Goal: Communication & Community: Answer question/provide support

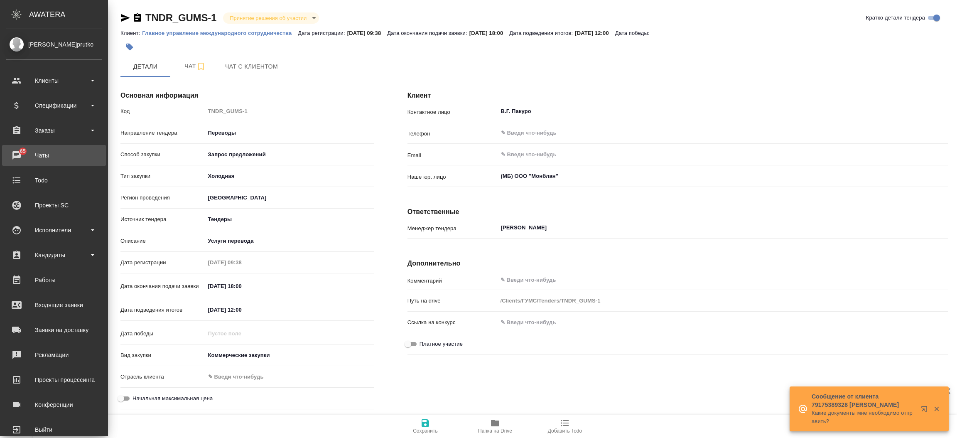
click at [12, 154] on div "Чаты" at bounding box center [54, 155] width 96 height 12
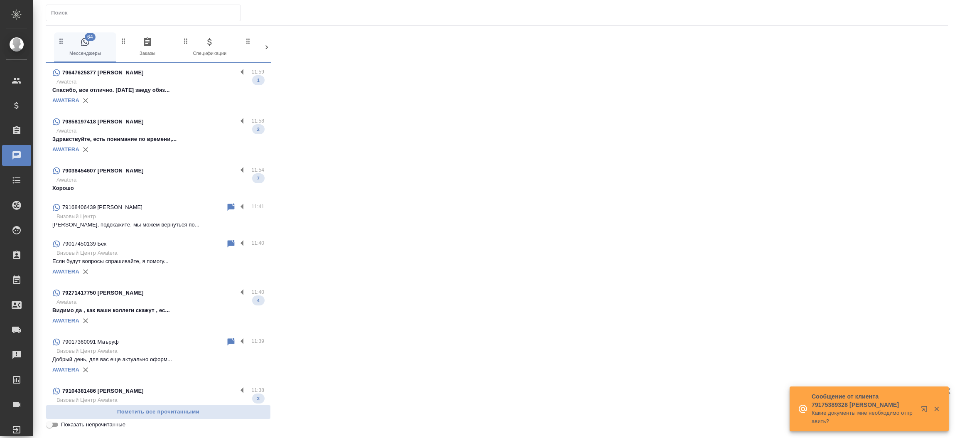
click at [62, 10] on input "text" at bounding box center [145, 13] width 189 height 12
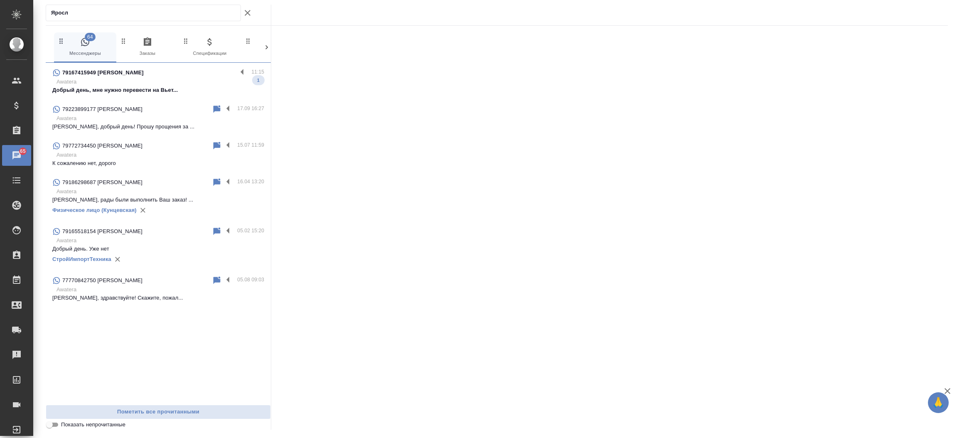
type input "Яросл"
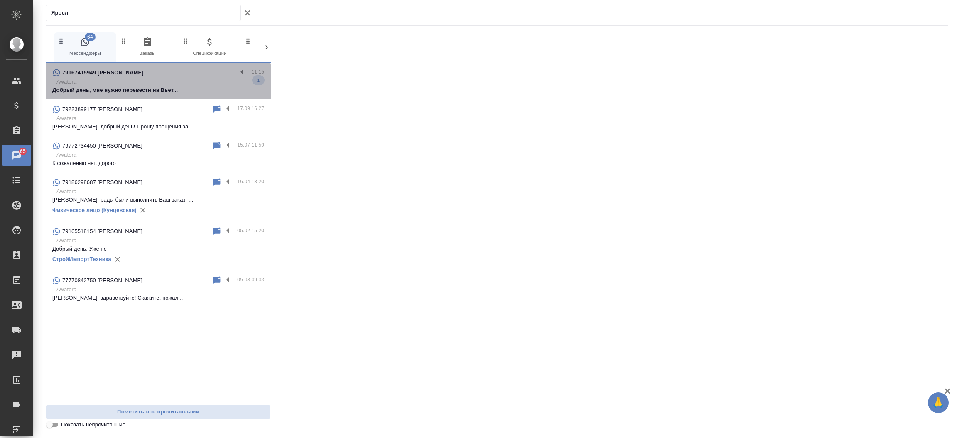
click at [134, 80] on p "Awatera" at bounding box center [160, 82] width 208 height 8
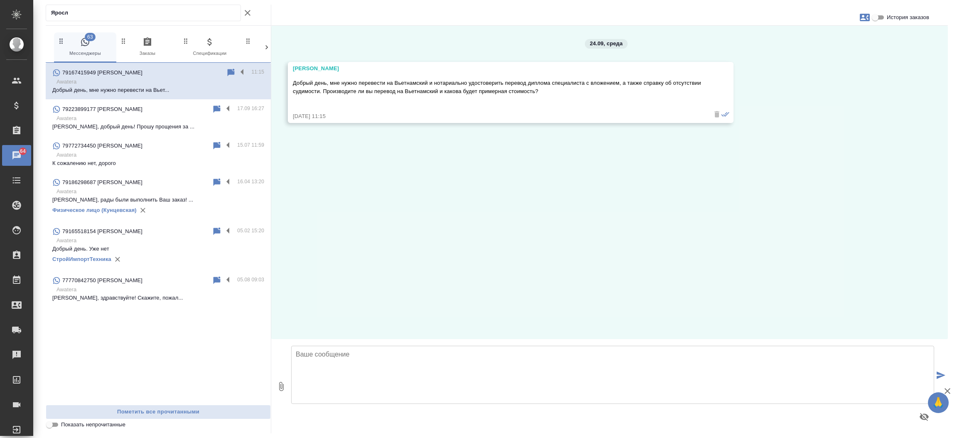
click at [388, 385] on textarea at bounding box center [612, 375] width 643 height 58
type textarea "Добрый день, Ярослава. Да, мы оказываем такие услуги. Направьте пожалуйста доку…"
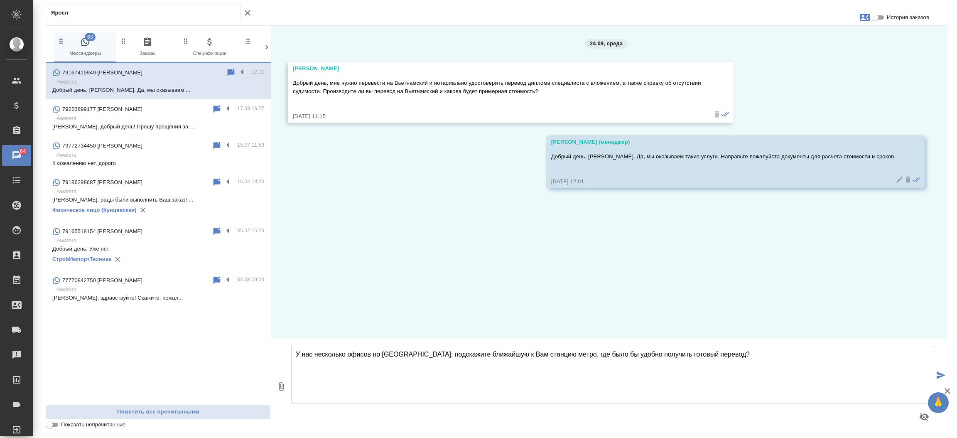
type textarea "У нас несколько офисов по Москве, подскажите ближайшую к Вам станцию метро, где…"
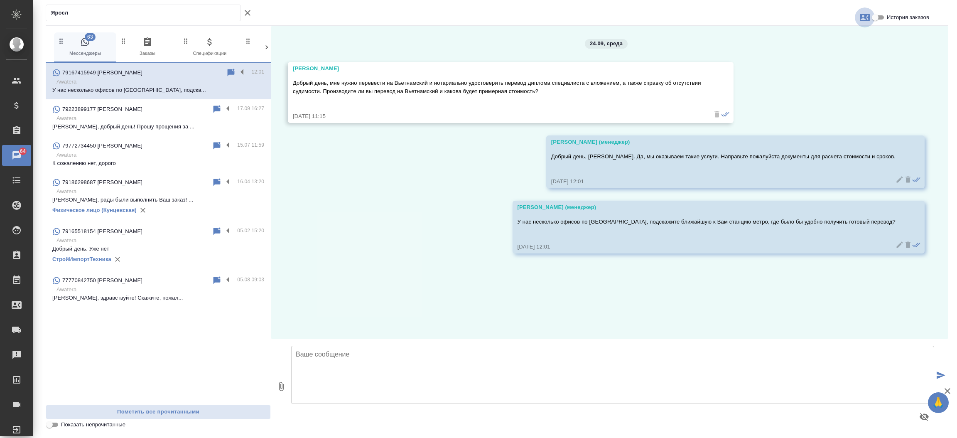
click at [867, 16] on icon "button" at bounding box center [865, 17] width 10 height 10
click at [843, 36] on span "Создать заявку" at bounding box center [828, 40] width 39 height 8
select select "RU"
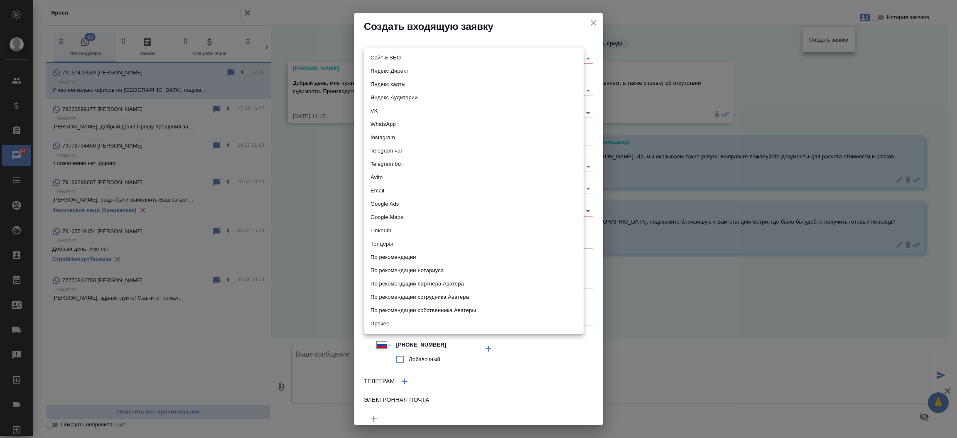
click at [468, 56] on body "🙏 .cls-1 fill:#fff; AWATERA Прутько Ирина i.prutko Клиенты Спецификации Заказы …" at bounding box center [478, 219] width 957 height 438
click at [468, 56] on li "Сайт и SEO" at bounding box center [474, 57] width 220 height 13
type input "seo"
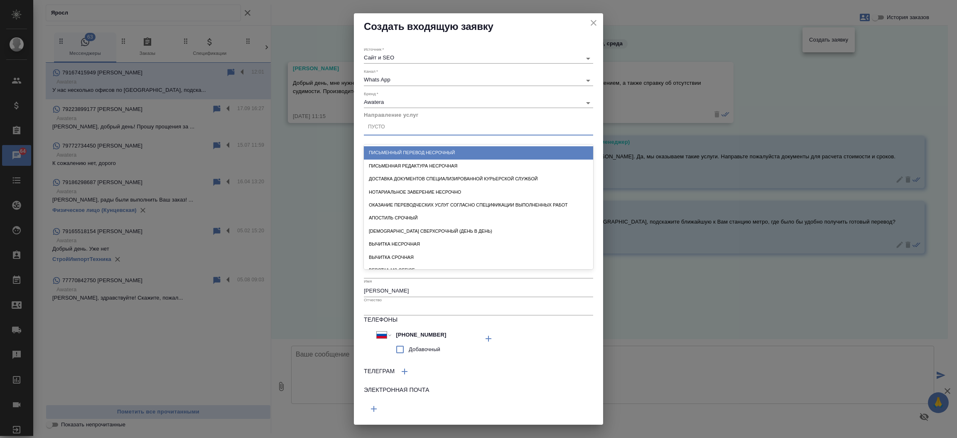
click at [436, 126] on div "Пусто" at bounding box center [478, 127] width 229 height 12
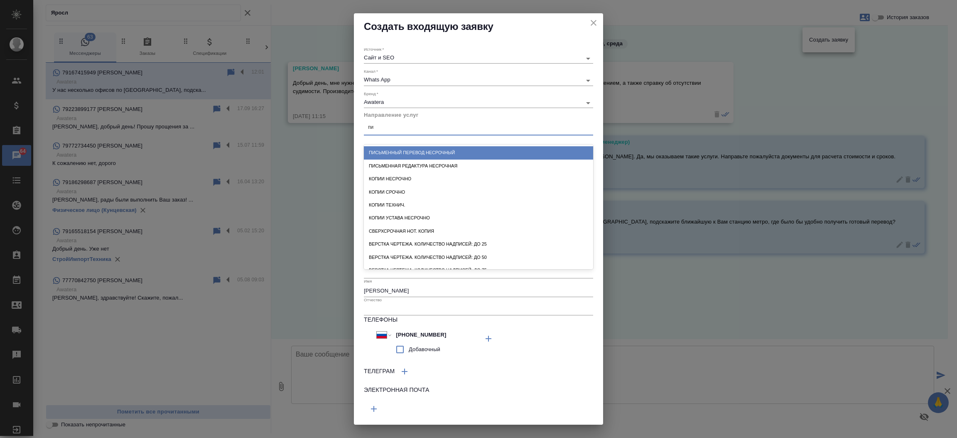
type input "пис"
click at [432, 151] on div "Письменный перевод несрочный" at bounding box center [478, 152] width 229 height 13
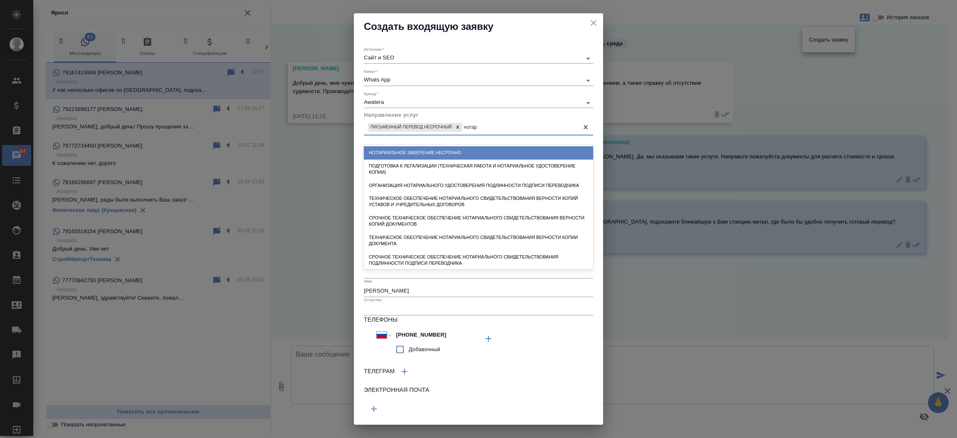
type input "нотари"
click at [432, 151] on div "Нотариальное заверение несрочно" at bounding box center [478, 152] width 229 height 13
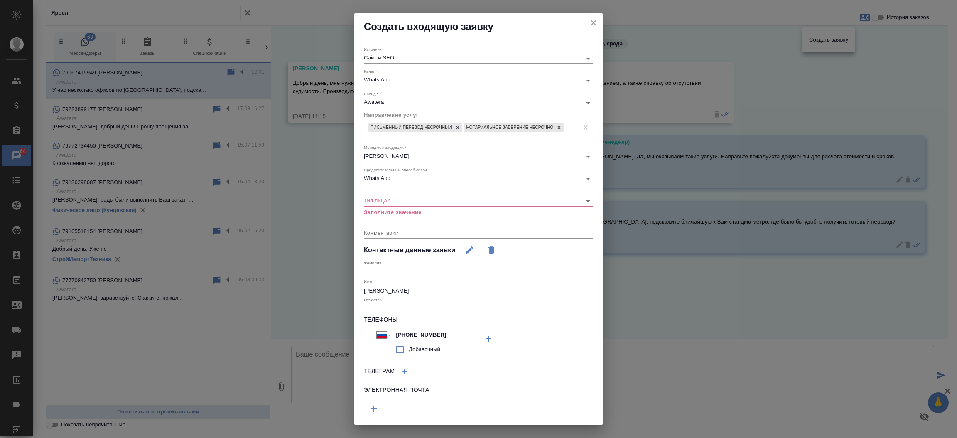
click at [412, 203] on div "​" at bounding box center [478, 201] width 229 height 10
click at [408, 209] on body "🙏 .cls-1 fill:#fff; AWATERA Прутько Ирина i.prutko Клиенты Спецификации Заказы …" at bounding box center [478, 219] width 957 height 438
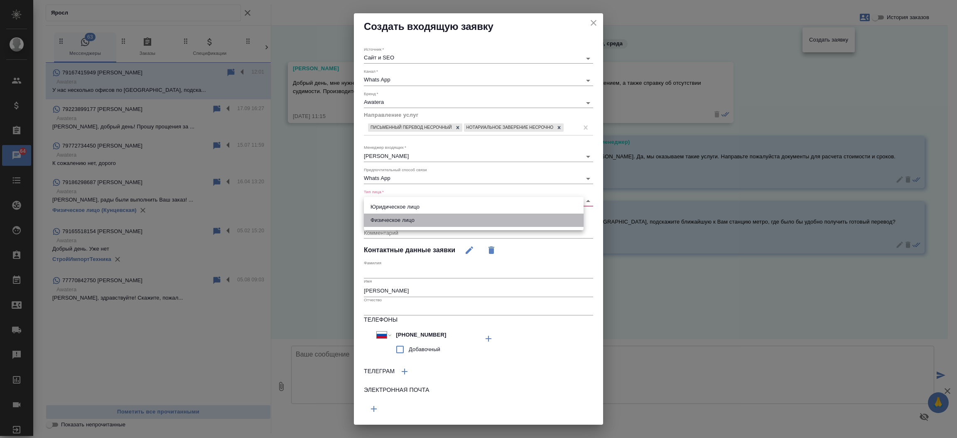
click at [405, 218] on li "Физическое лицо" at bounding box center [474, 220] width 220 height 13
type input "private"
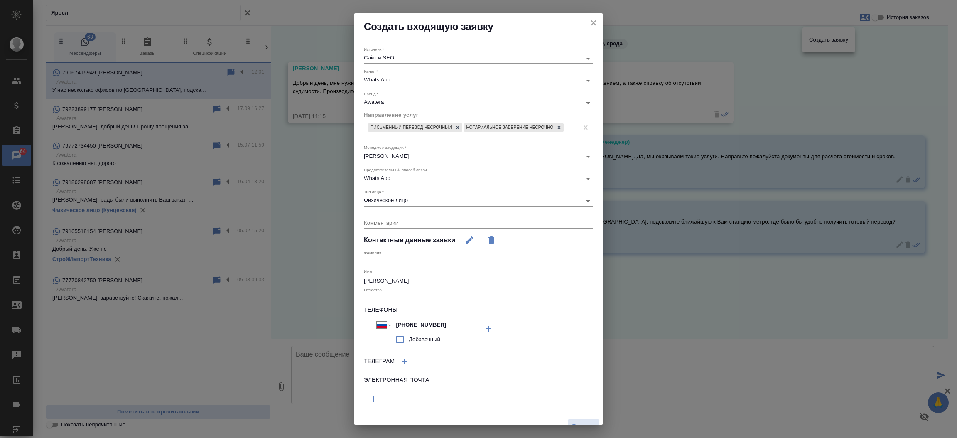
scroll to position [18, 0]
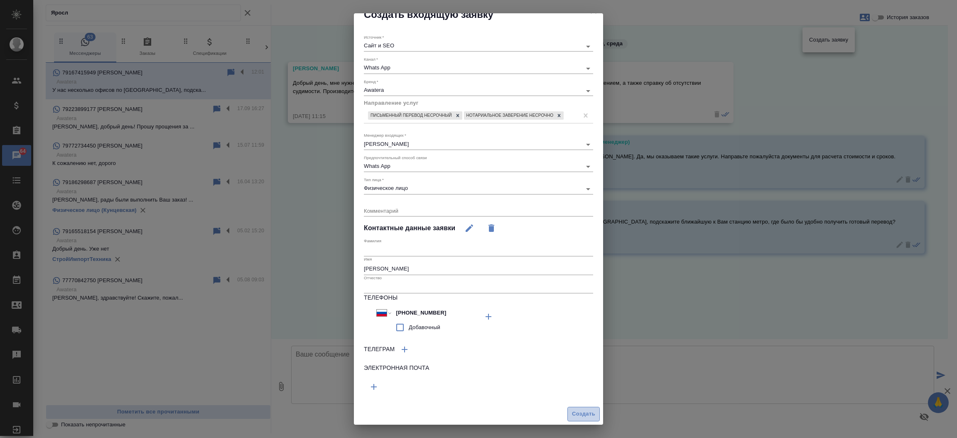
click at [574, 414] on span "Создать" at bounding box center [583, 414] width 23 height 10
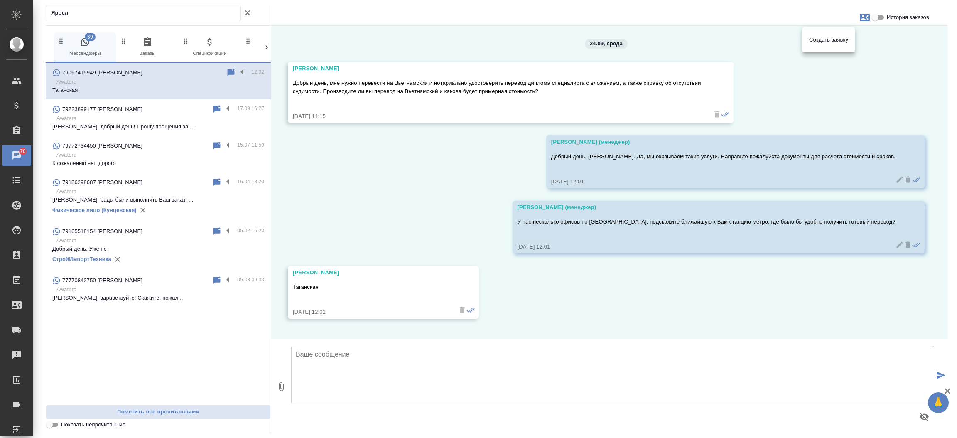
click at [319, 358] on div at bounding box center [478, 219] width 957 height 438
click at [319, 358] on textarea at bounding box center [612, 375] width 643 height 58
type textarea "Ожидаем документы для расчета стоимости и сроков."
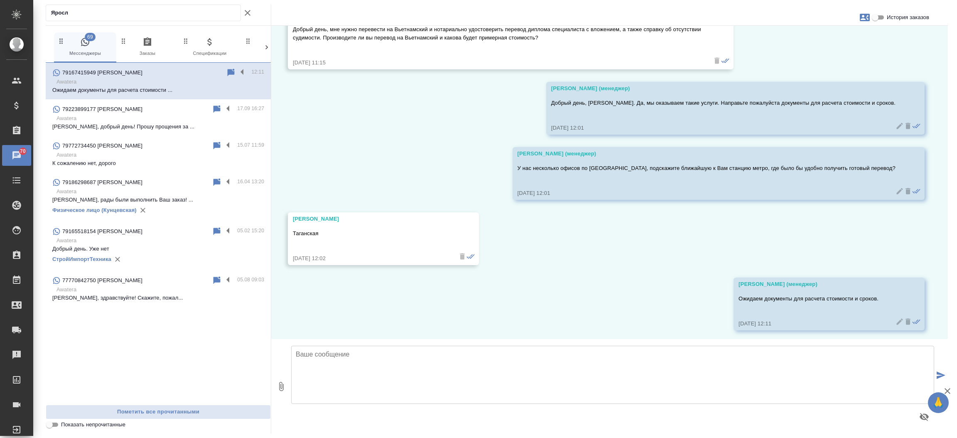
scroll to position [56, 0]
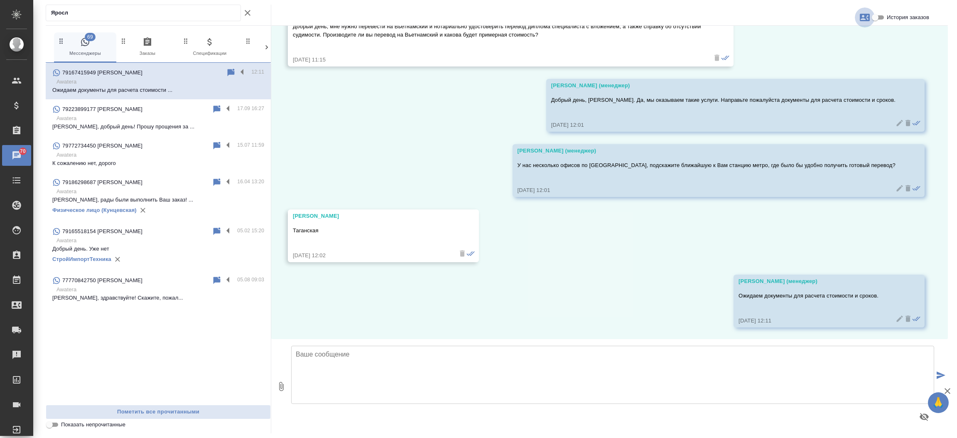
click at [864, 16] on icon "button" at bounding box center [865, 17] width 10 height 10
click at [761, 42] on div at bounding box center [478, 219] width 957 height 438
click at [370, 123] on div "24.09, среда Ярослава Добрый день, мне нужно перевести на Вьетнамский и нотариа…" at bounding box center [609, 182] width 677 height 313
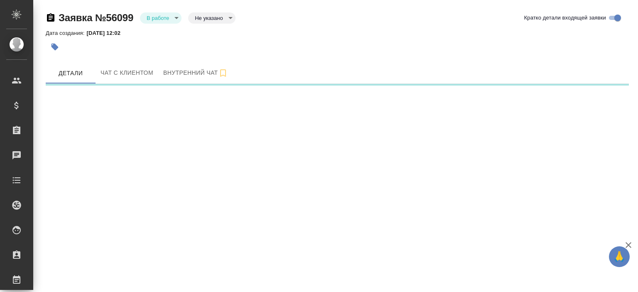
select select "RU"
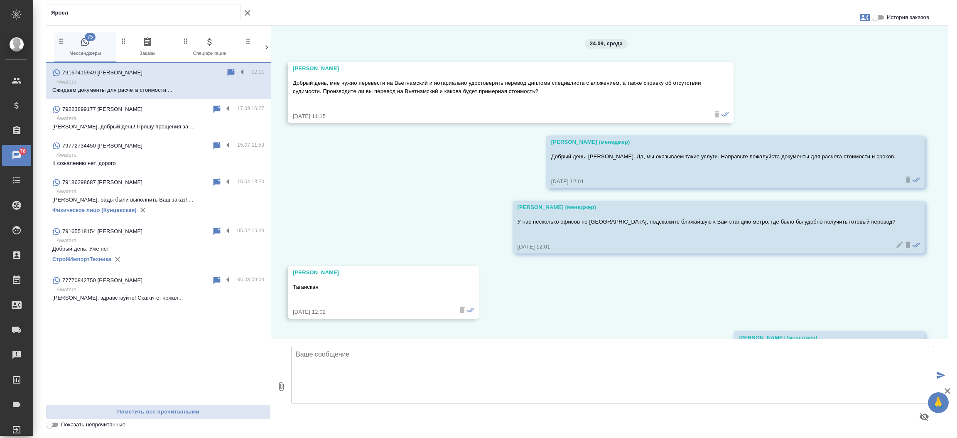
scroll to position [56, 0]
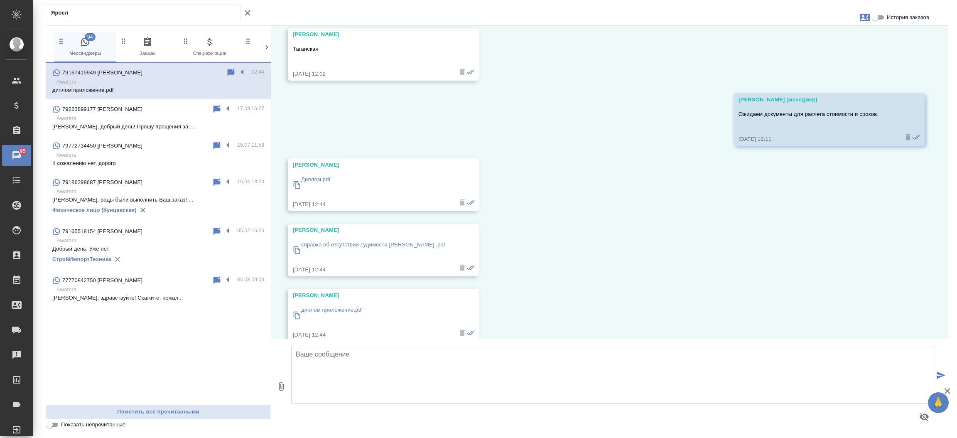
scroll to position [253, 0]
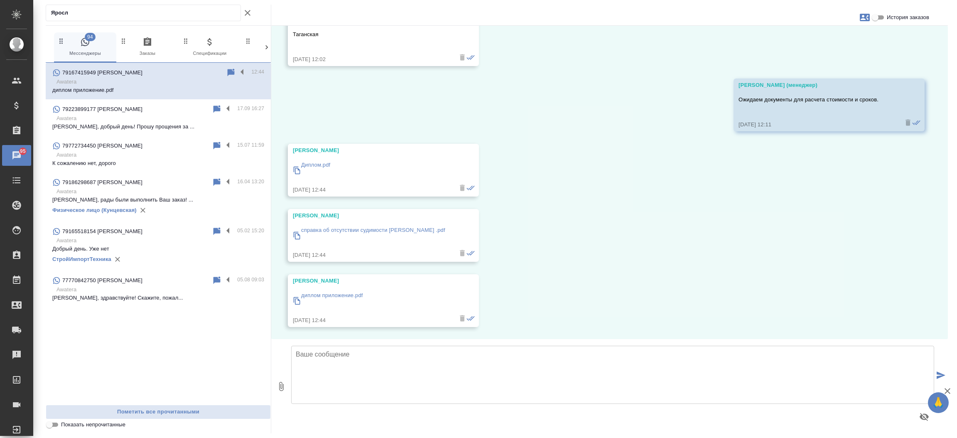
click at [472, 386] on textarea at bounding box center [612, 375] width 643 height 58
type textarea "Передаю Ваш запрос коллегам на расчет стоимости и сроков. Расчет направим в дан…"
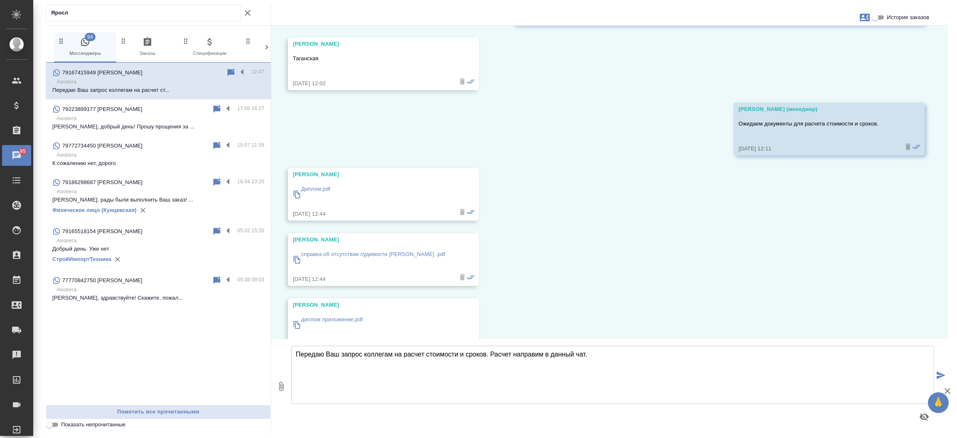
scroll to position [317, 0]
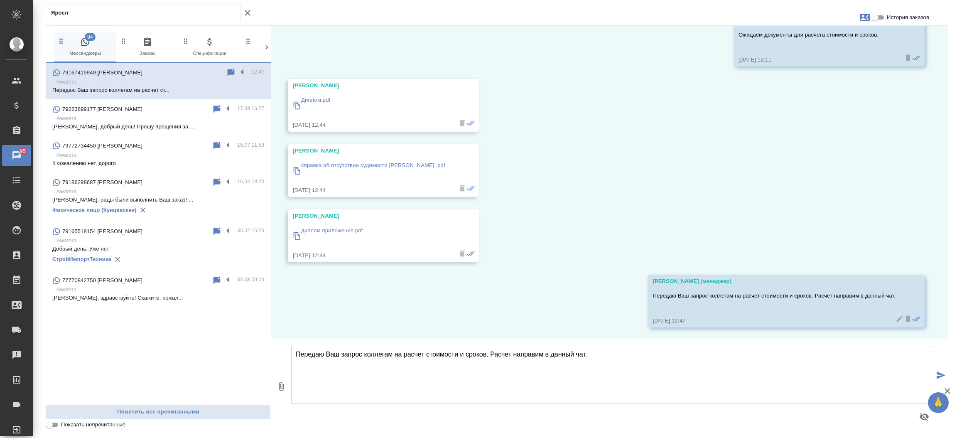
click at [323, 96] on p "Диплом.pdf" at bounding box center [315, 100] width 29 height 8
click at [364, 169] on p "справка об отсутствии судимости [PERSON_NAME] .pdf" at bounding box center [373, 165] width 144 height 8
click at [326, 228] on p "диплом приложение.pdf" at bounding box center [332, 230] width 62 height 8
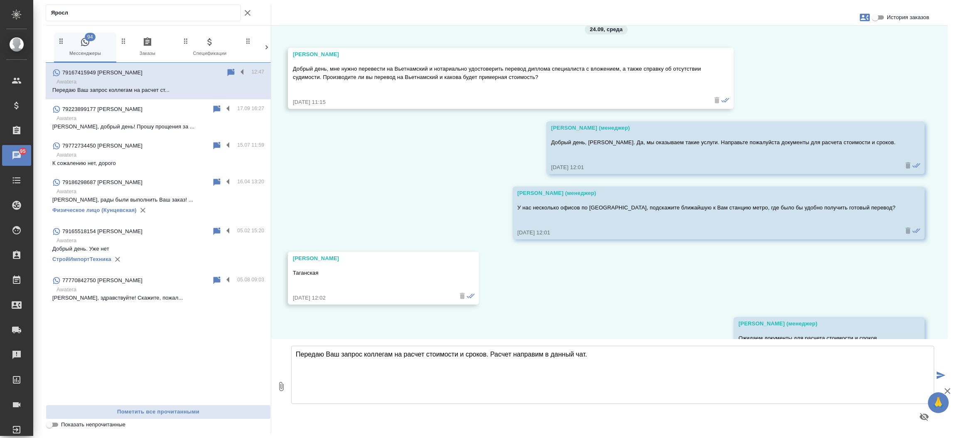
scroll to position [0, 0]
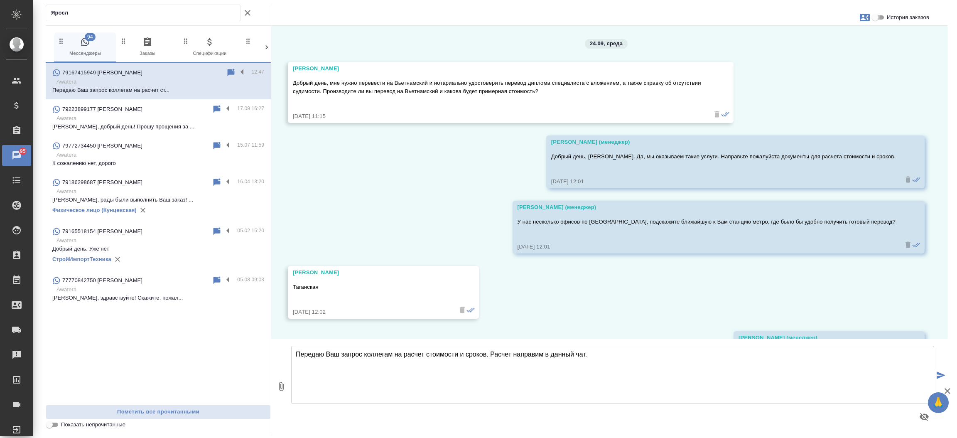
click at [878, 17] on input "История заказов" at bounding box center [875, 17] width 30 height 10
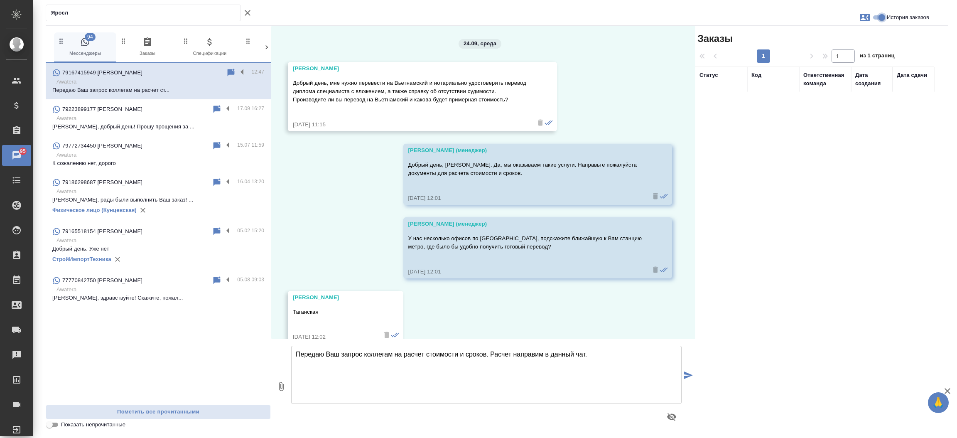
click at [875, 17] on input "История заказов" at bounding box center [882, 17] width 30 height 10
checkbox input "false"
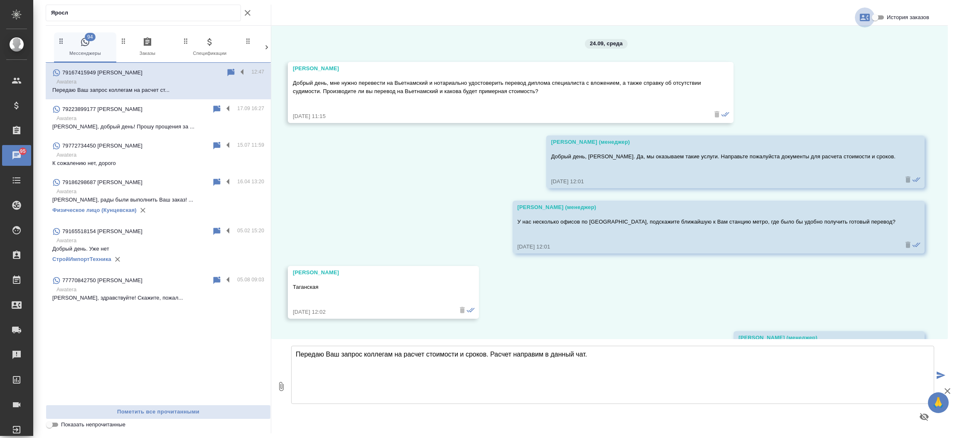
click at [867, 17] on icon "button" at bounding box center [865, 17] width 10 height 7
click at [832, 61] on span "Заявка №56099" at bounding box center [828, 58] width 41 height 8
drag, startPoint x: 387, startPoint y: 84, endPoint x: 391, endPoint y: 79, distance: 5.9
click at [391, 79] on div at bounding box center [478, 219] width 957 height 438
click at [391, 79] on p "Добрый день, мне нужно перевести на Вьетнамский и нотариально удостоверить пере…" at bounding box center [499, 87] width 412 height 17
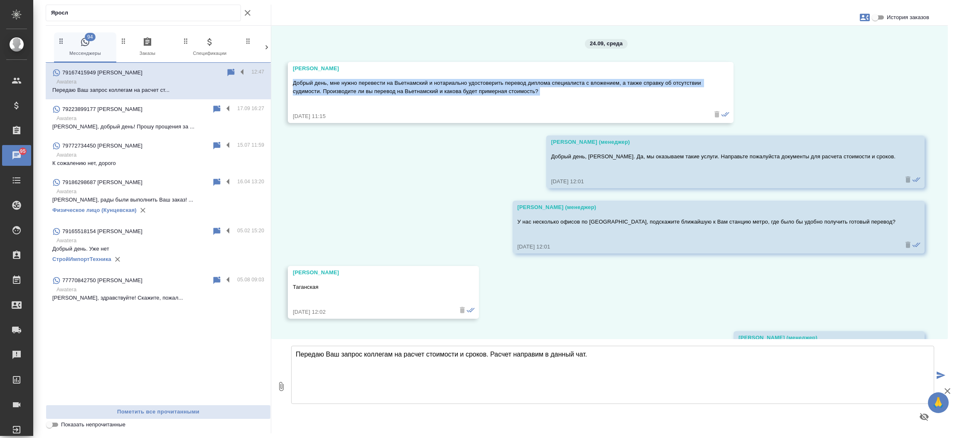
click at [391, 79] on p "Добрый день, мне нужно перевести на Вьетнамский и нотариально удостоверить пере…" at bounding box center [499, 87] width 412 height 17
drag, startPoint x: 387, startPoint y: 80, endPoint x: 349, endPoint y: 92, distance: 40.1
click at [349, 92] on p "Добрый день, мне нужно перевести на Вьетнамский и нотариально удостоверить пере…" at bounding box center [499, 87] width 412 height 17
copy p "на Вьетнамский и нотариально удостоверить перевод диплома специалиста с вложени…"
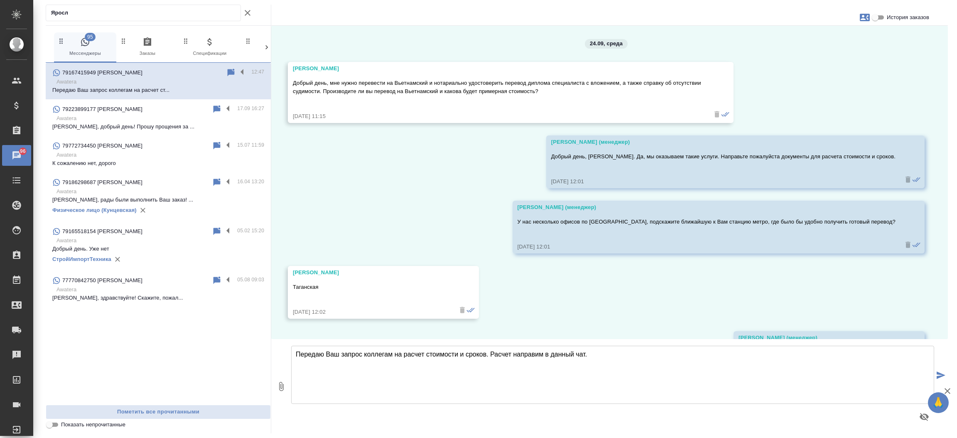
click at [81, 12] on input "Яросл" at bounding box center [145, 13] width 189 height 12
paste input "7 903 184 48 69"
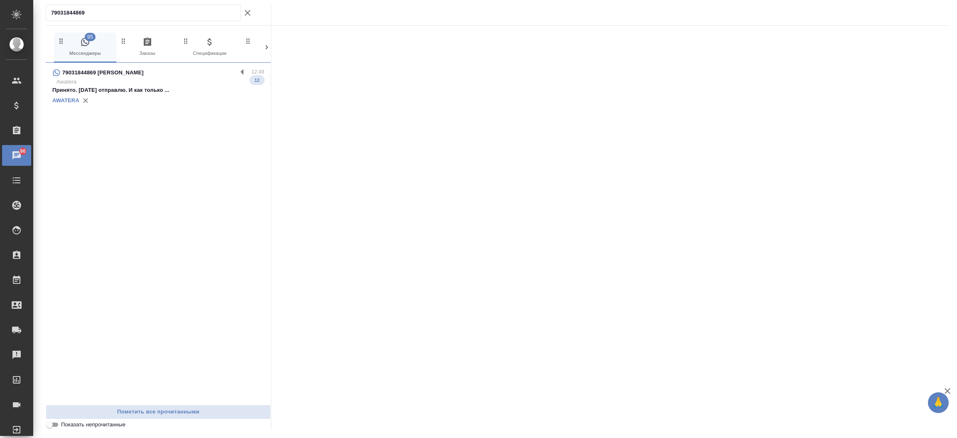
type input "79031844869"
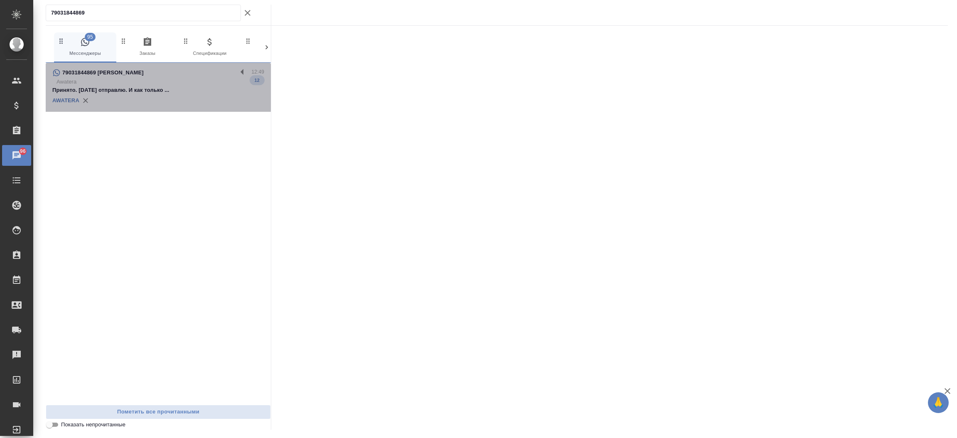
click at [99, 72] on p "79031844869 Карасева Ирина Александровна" at bounding box center [102, 73] width 81 height 8
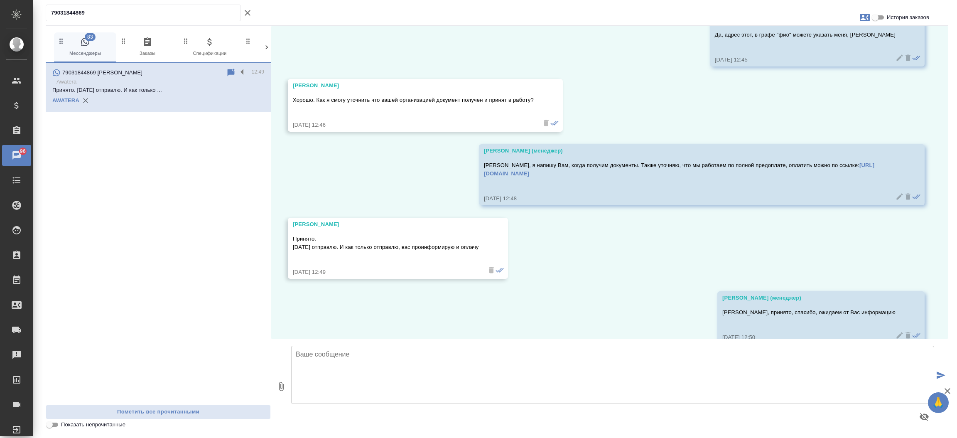
scroll to position [1398, 0]
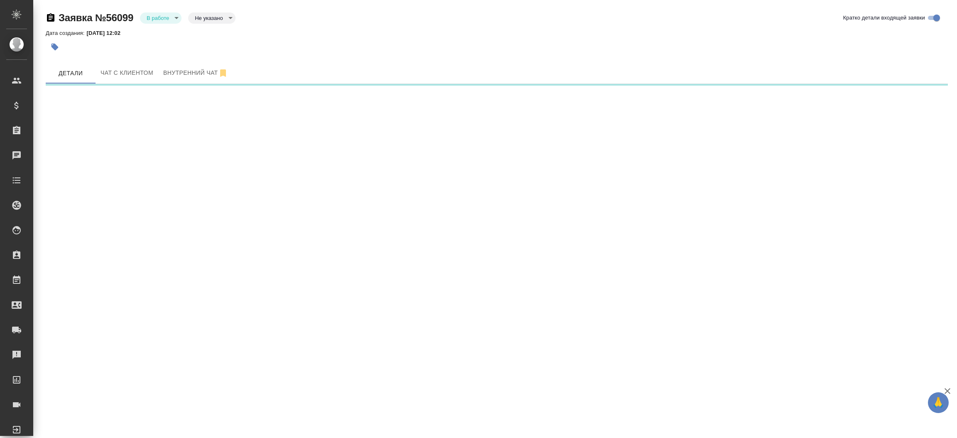
select select "RU"
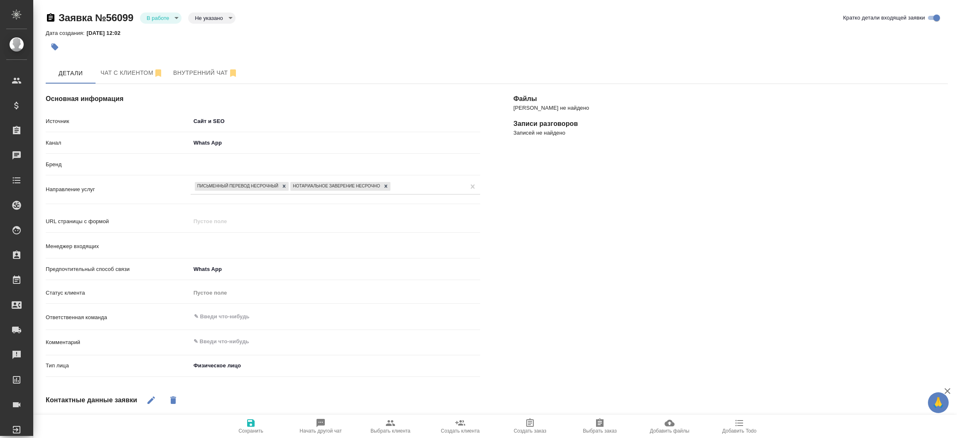
type textarea "x"
type input "[PERSON_NAME]"
click at [388, 428] on span "Выбрать клиента" at bounding box center [391, 431] width 40 height 6
type textarea "x"
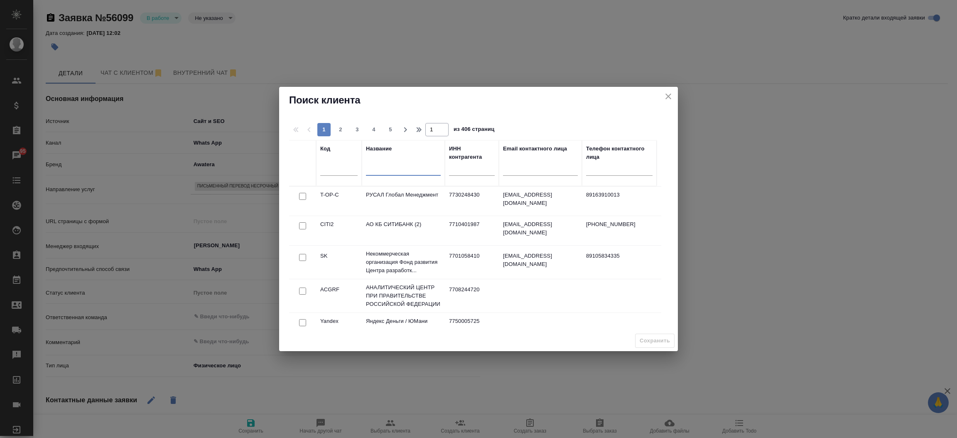
click at [375, 171] on input "text" at bounding box center [403, 170] width 75 height 10
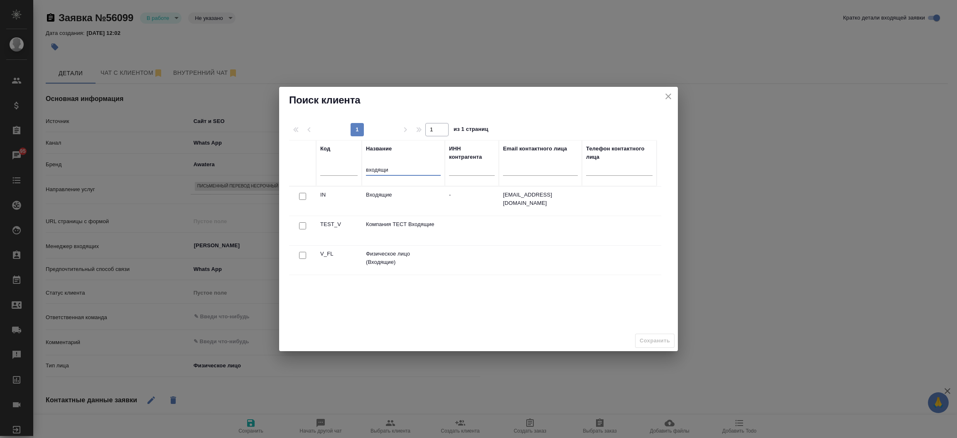
type input "входящи"
click at [303, 252] on input "checkbox" at bounding box center [302, 255] width 7 height 7
checkbox input "true"
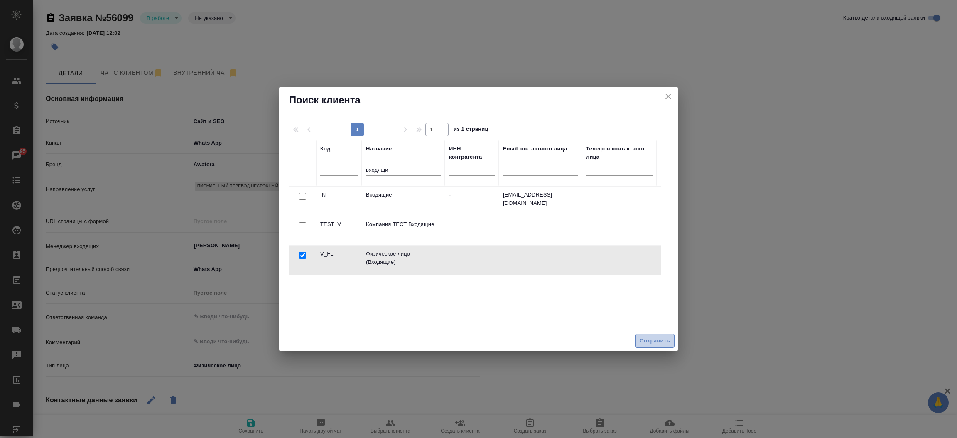
click at [651, 343] on span "Сохранить" at bounding box center [655, 341] width 30 height 10
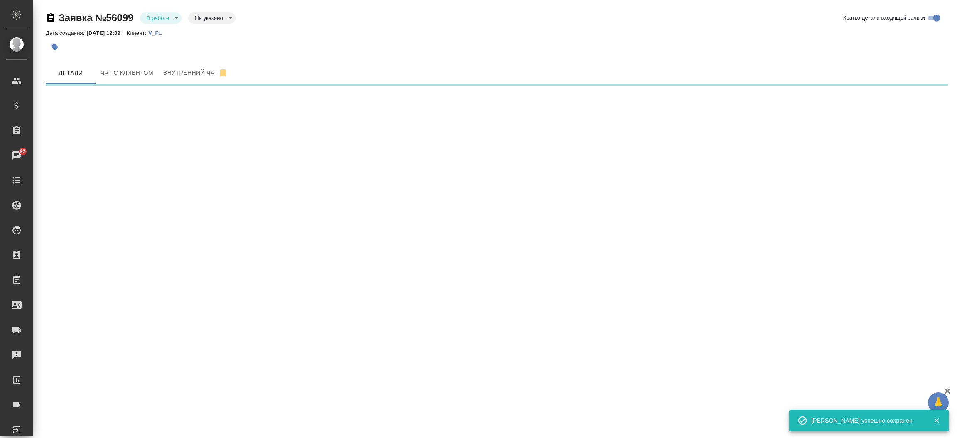
select select "RU"
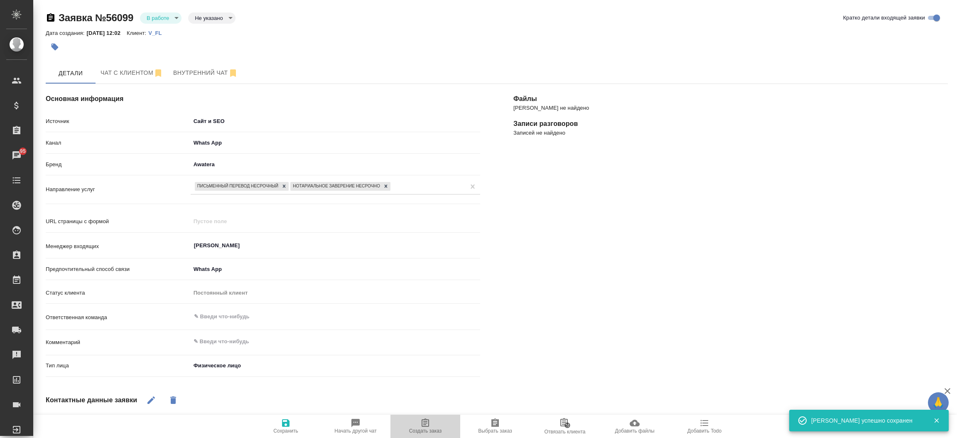
click at [422, 424] on icon "button" at bounding box center [425, 423] width 10 height 10
type textarea "x"
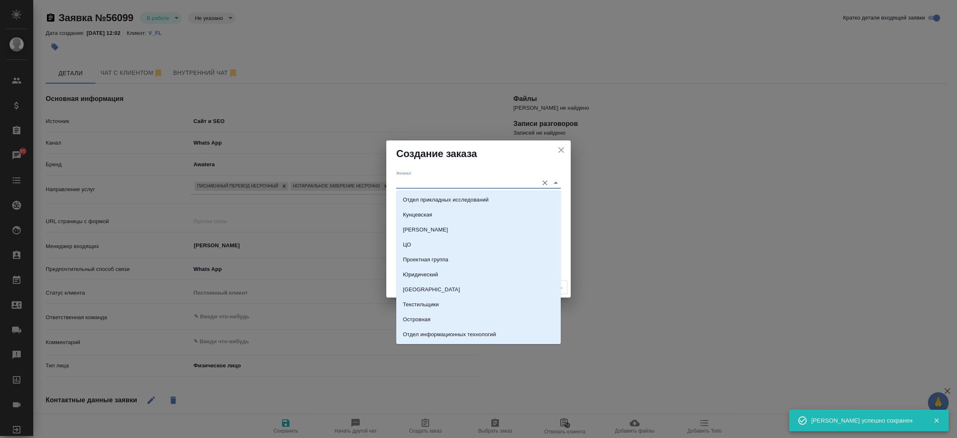
click at [423, 183] on input "Филиал" at bounding box center [465, 182] width 138 height 11
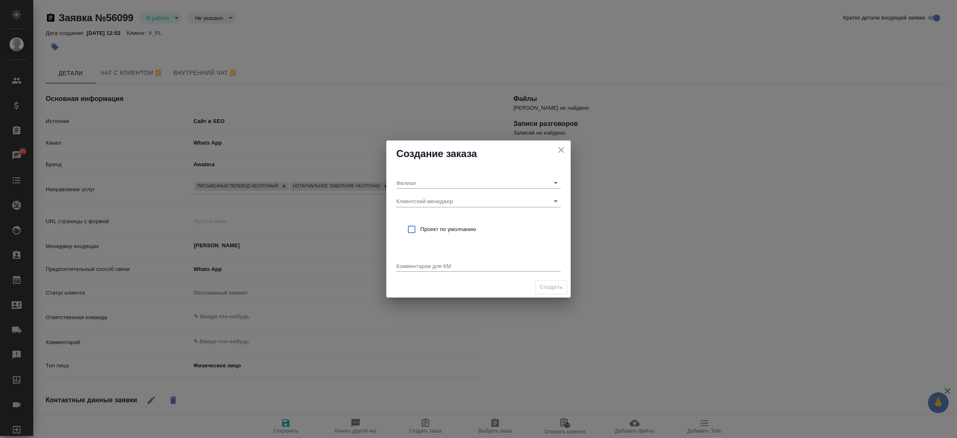
click at [419, 162] on div "Создание заказа" at bounding box center [478, 153] width 184 height 27
click at [422, 200] on input "Клиентский менеджер" at bounding box center [465, 200] width 138 height 11
type input "тимур"
click at [430, 221] on p "59%; Касымов Тимур; Крылатское" at bounding box center [449, 218] width 92 height 8
type input "Крылатское"
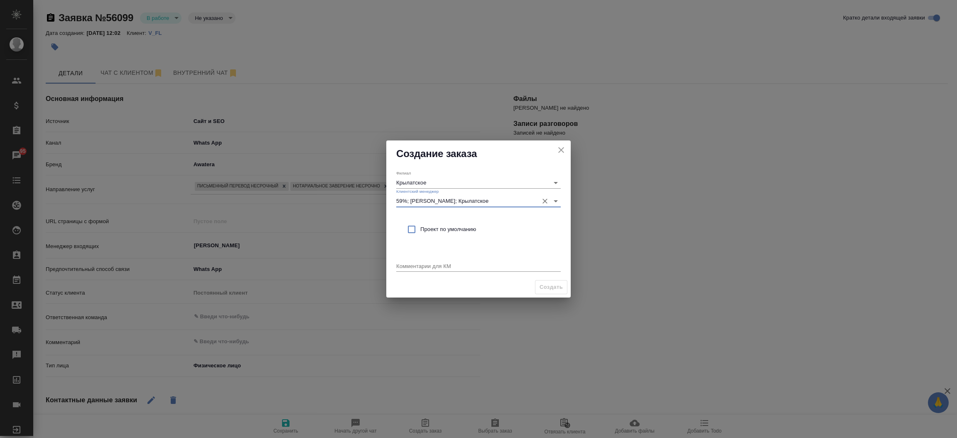
type input "59%; Касымов Тимур; Крылатское"
click at [410, 231] on input "checkbox" at bounding box center [411, 229] width 17 height 17
checkbox input "true"
click at [413, 268] on textarea at bounding box center [478, 266] width 165 height 6
type textarea "от КВ:"
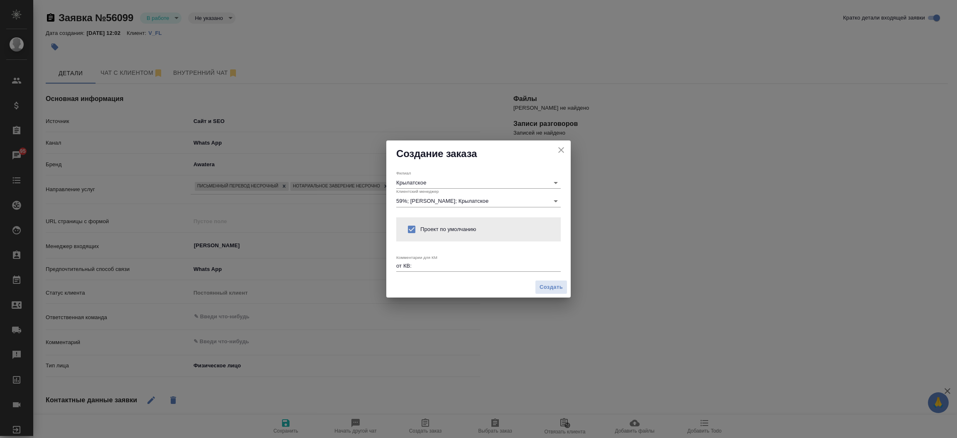
type textarea "x"
paste textarea "на Вьетнамский и нотариально удостоверить перевод диплома специалиста с вложени…"
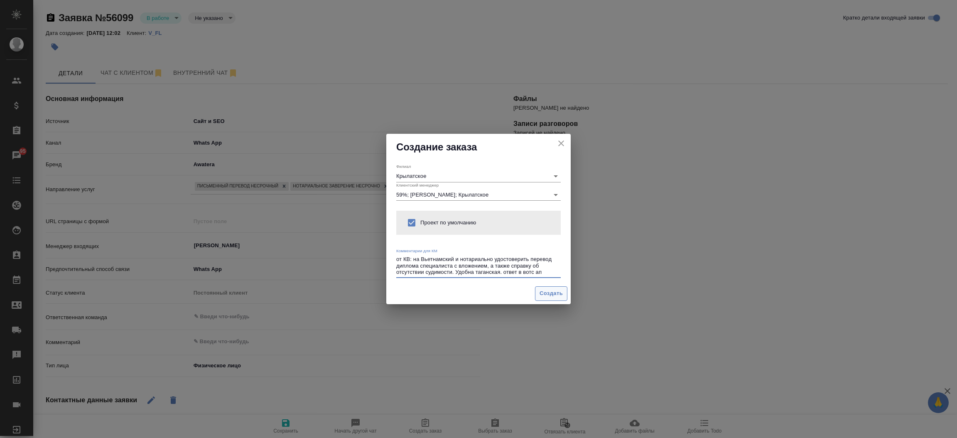
type textarea "от КВ: на Вьетнамский и нотариально удостоверить перевод диплома специалиста с …"
click at [548, 296] on span "Создать" at bounding box center [551, 294] width 23 height 10
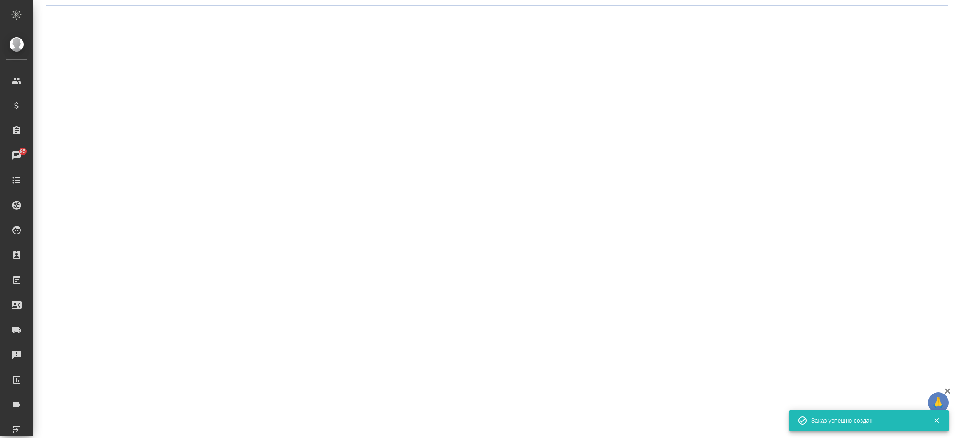
select select "RU"
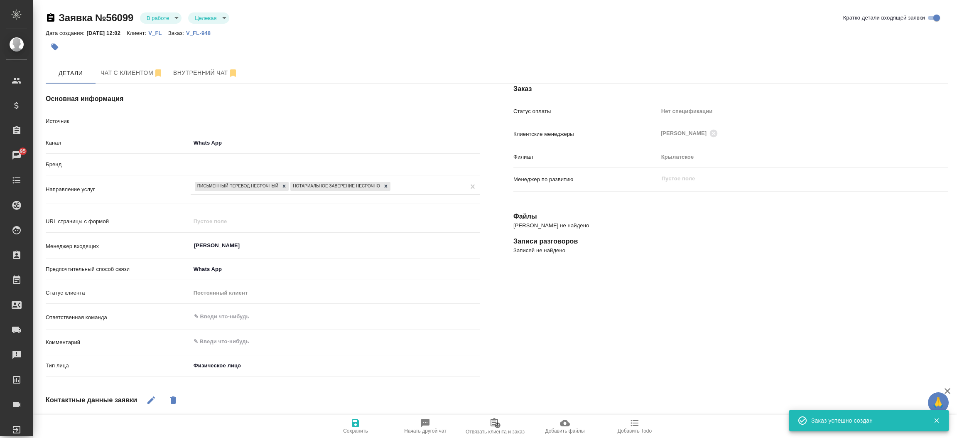
type textarea "x"
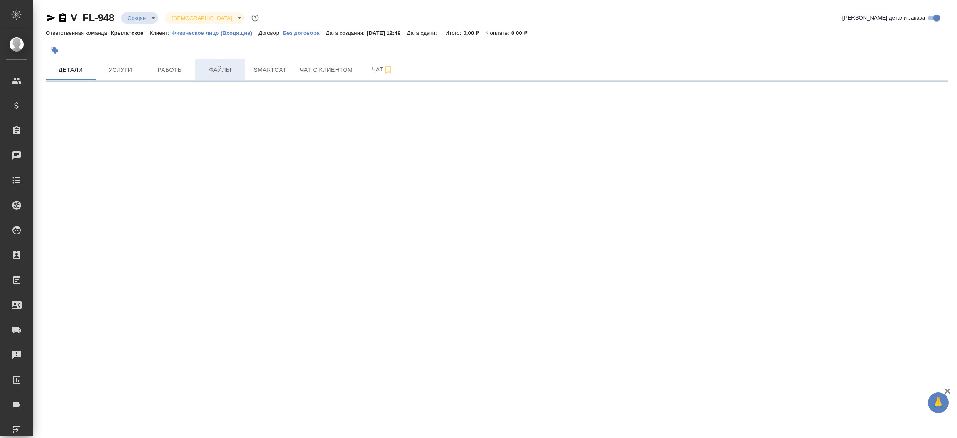
select select "RU"
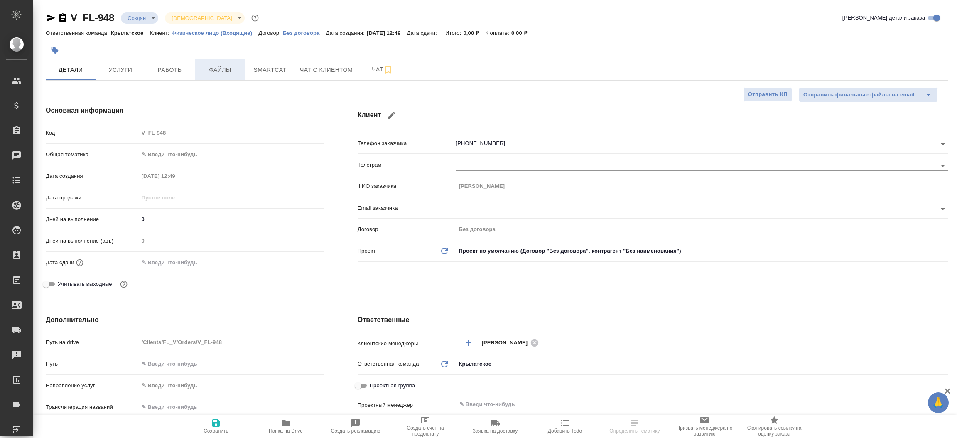
type textarea "x"
click at [216, 63] on button "Файлы" at bounding box center [220, 69] width 50 height 21
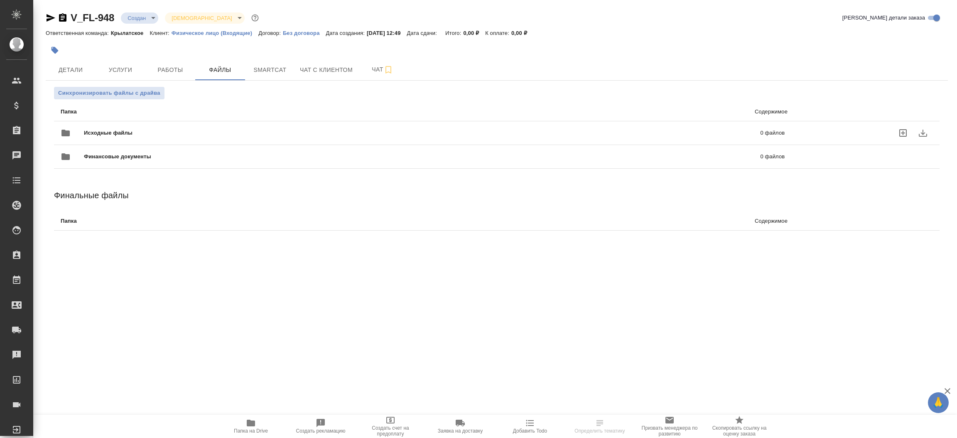
click at [150, 127] on div "Исходные файлы 0 файлов" at bounding box center [423, 133] width 724 height 20
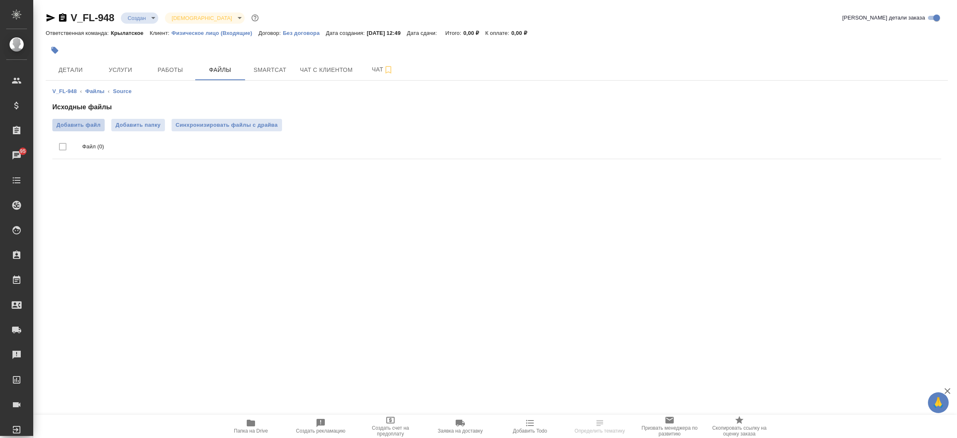
click at [88, 125] on span "Добавить файл" at bounding box center [78, 125] width 44 height 8
click at [0, 0] on input "Добавить файл" at bounding box center [0, 0] width 0 height 0
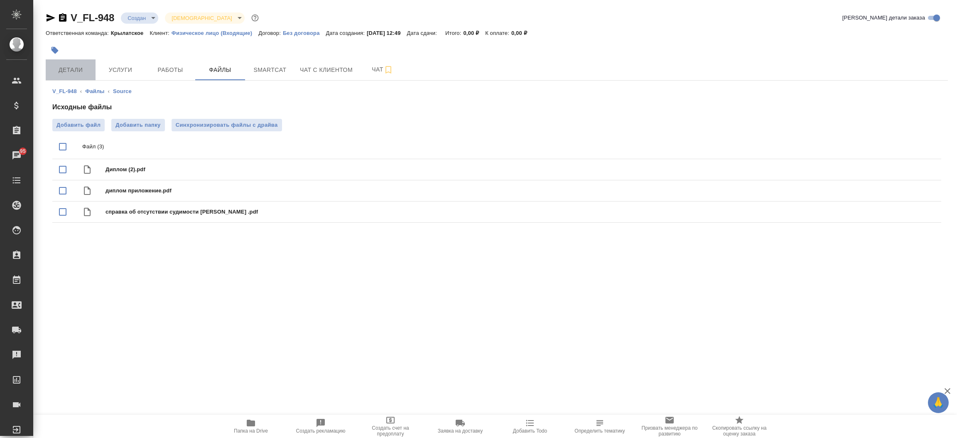
click at [68, 65] on span "Детали" at bounding box center [71, 70] width 40 height 10
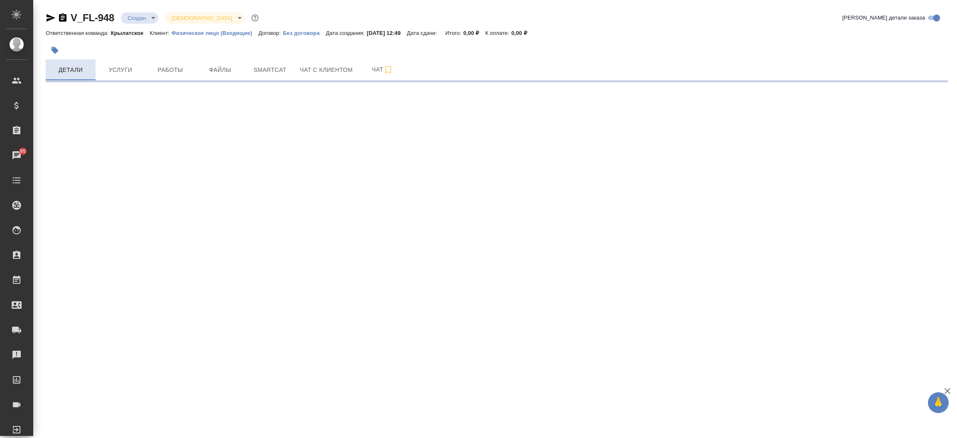
select select "RU"
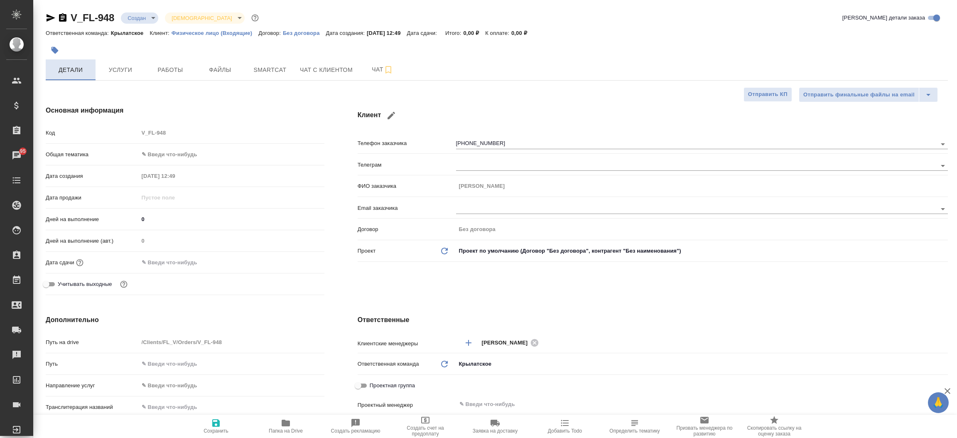
type textarea "x"
click at [48, 20] on icon "button" at bounding box center [51, 17] width 9 height 7
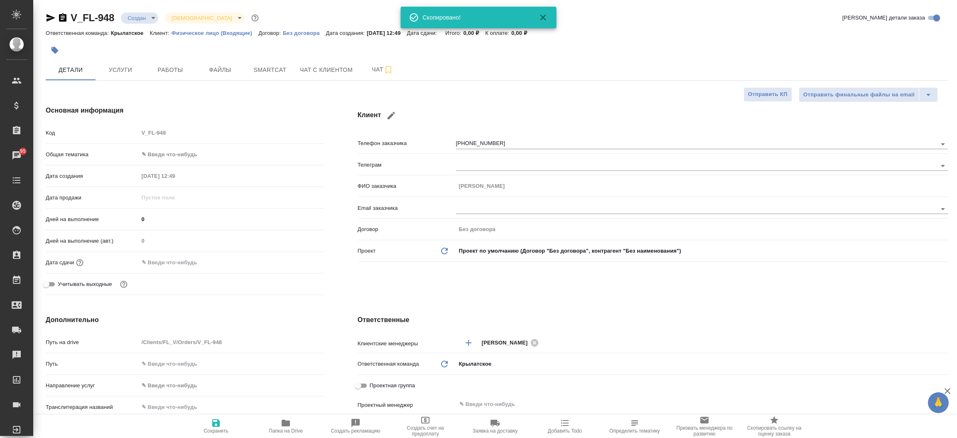
type textarea "x"
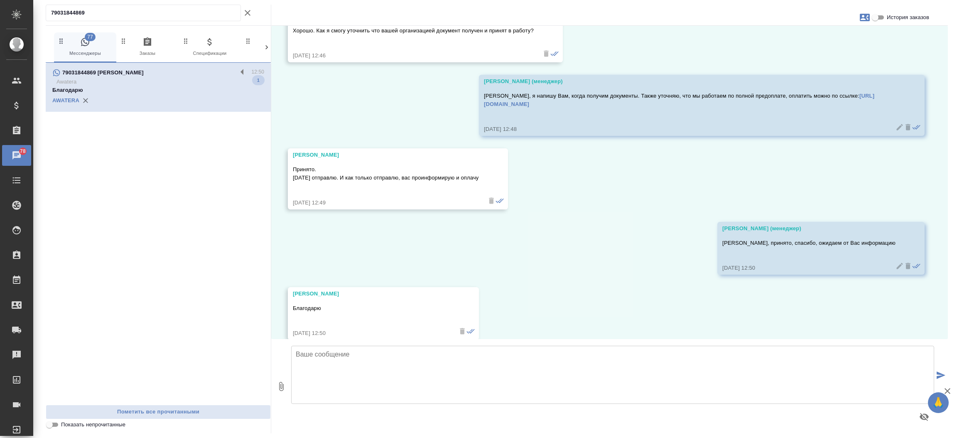
scroll to position [1463, 0]
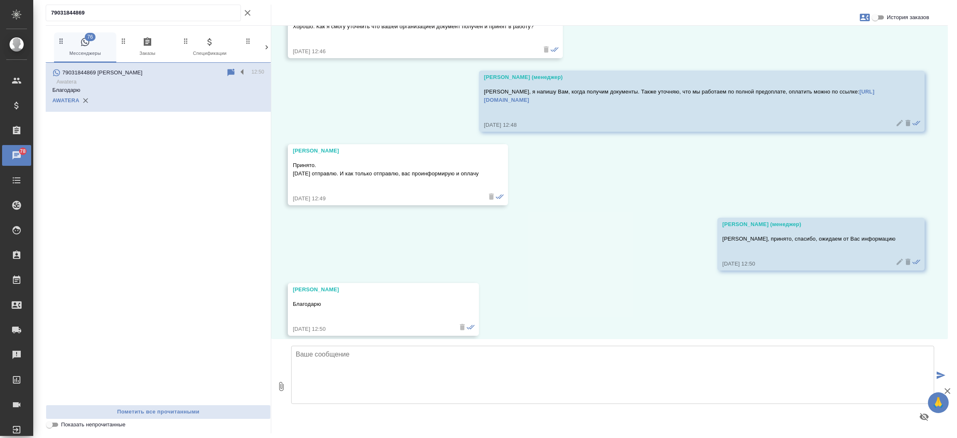
click at [136, 20] on div "79031844869" at bounding box center [143, 13] width 195 height 17
click at [121, 2] on div "79031844869 76 Мессенджеры 0 Заказы 0 Спецификации 0 Клиенты 0 Входящие 1 Тенде…" at bounding box center [496, 219] width 911 height 438
click at [251, 9] on icon "button" at bounding box center [248, 13] width 10 height 10
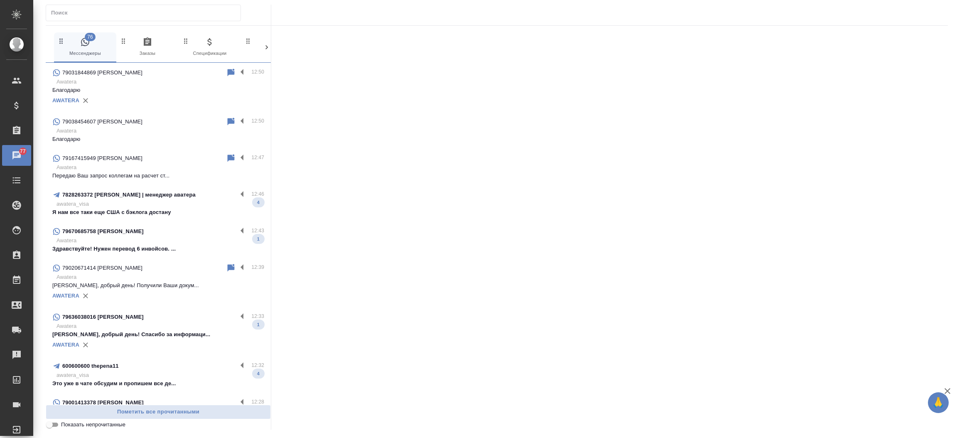
click at [178, 7] on input "text" at bounding box center [145, 13] width 189 height 12
paste input "[PHONE_NUMBER]"
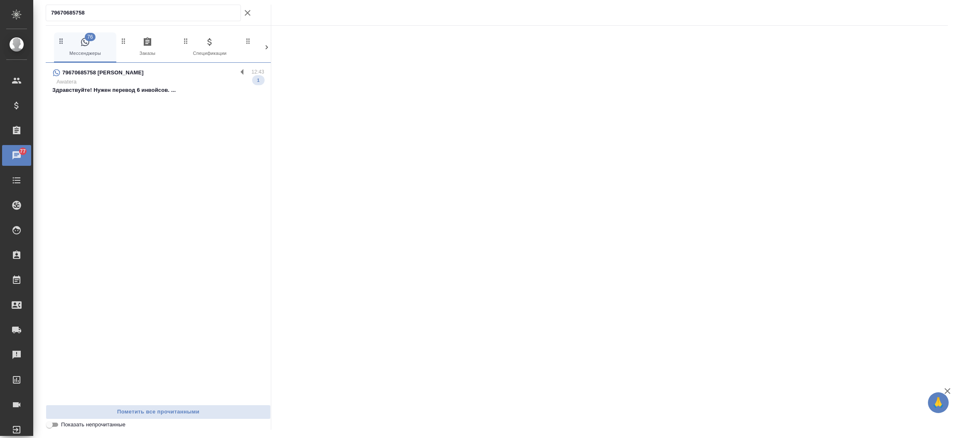
type input "79670685758"
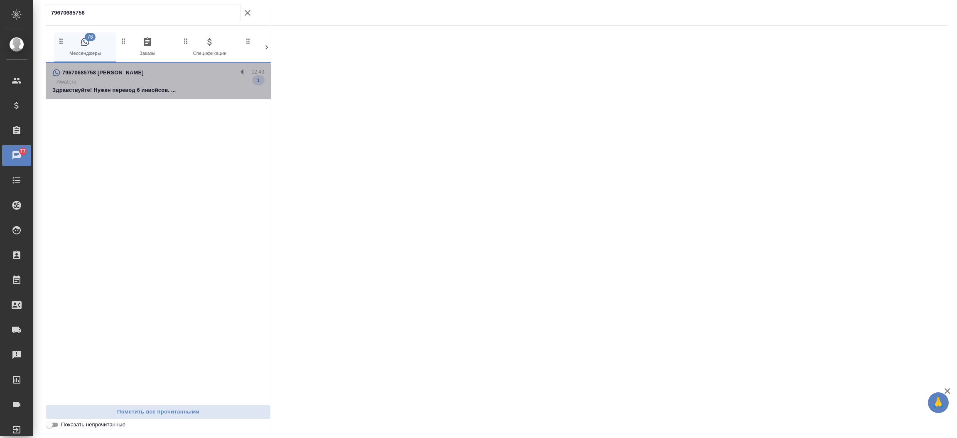
click at [147, 79] on p "Awatera" at bounding box center [160, 82] width 208 height 8
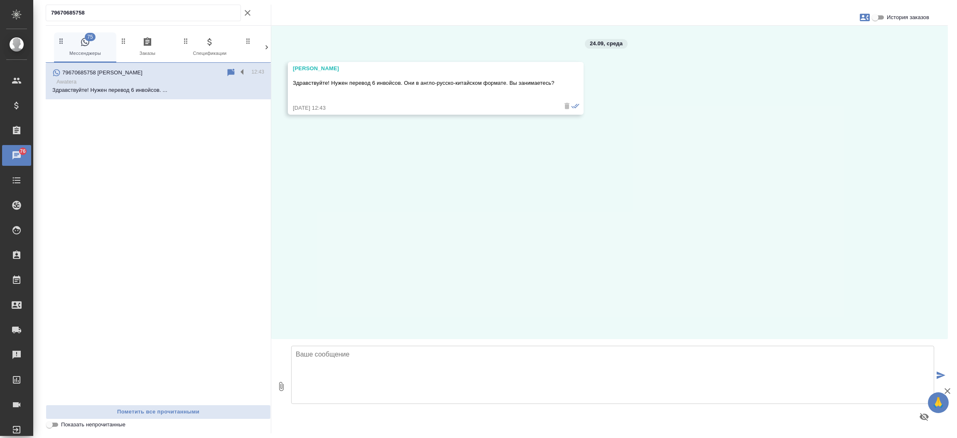
click at [383, 368] on textarea at bounding box center [612, 375] width 643 height 58
click at [649, 358] on textarea "Добрый день, [PERSON_NAME]. Да, мы оказываем такие услуги. Верно понимаю перево…" at bounding box center [612, 375] width 643 height 58
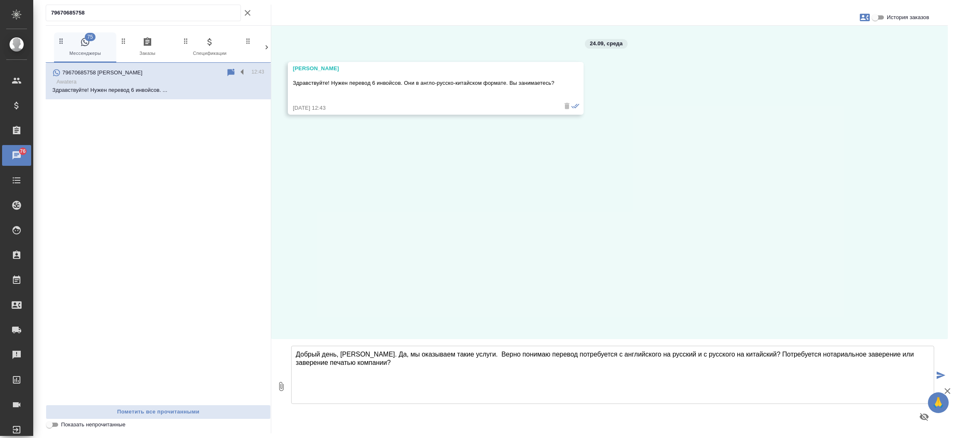
type textarea "Добрый день, [PERSON_NAME]. Да, мы оказываем такие услуги. Верно понимаю перево…"
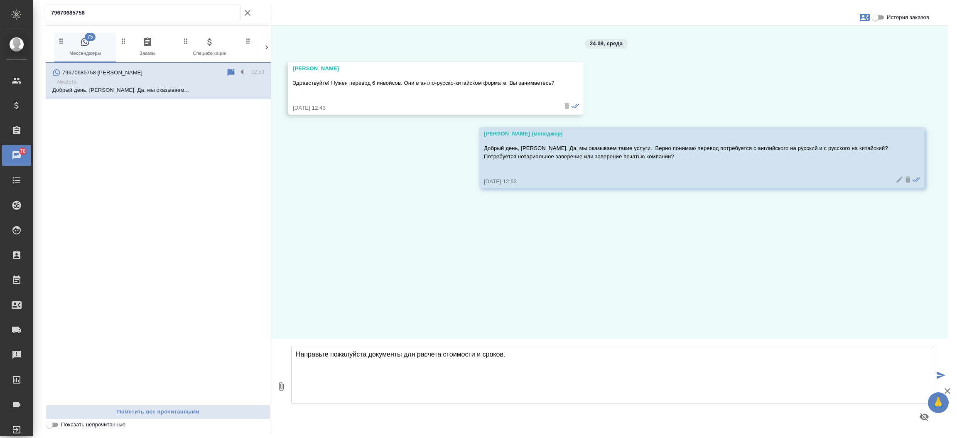
type textarea "Направьте пожалуйста документы для расчета стоимости и сроков."
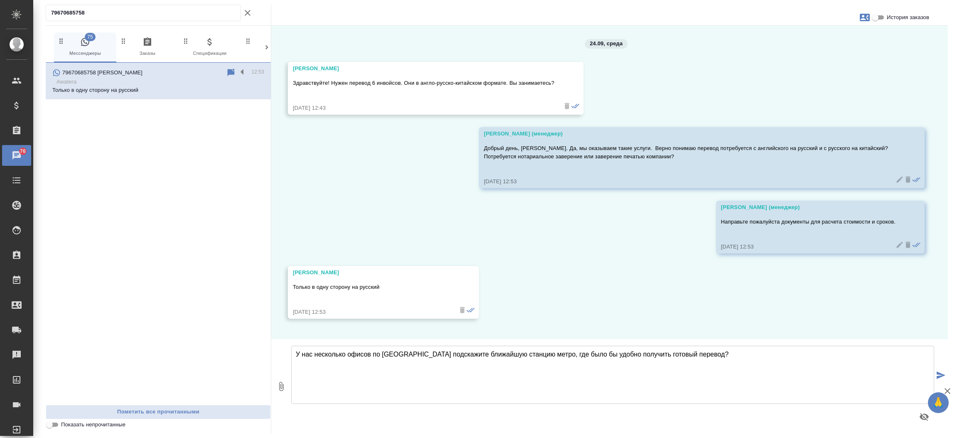
type textarea "У нас несколько офисов по [GEOGRAPHIC_DATA] подскажите ближайшую станцию метро,…"
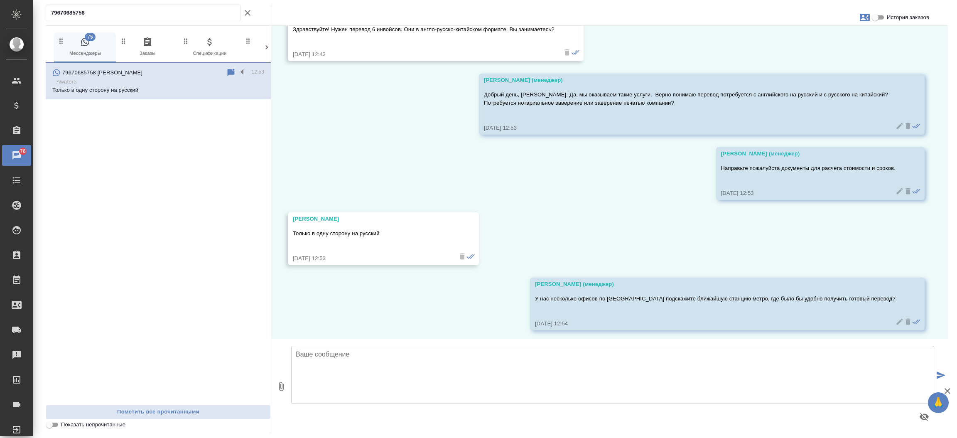
scroll to position [56, 0]
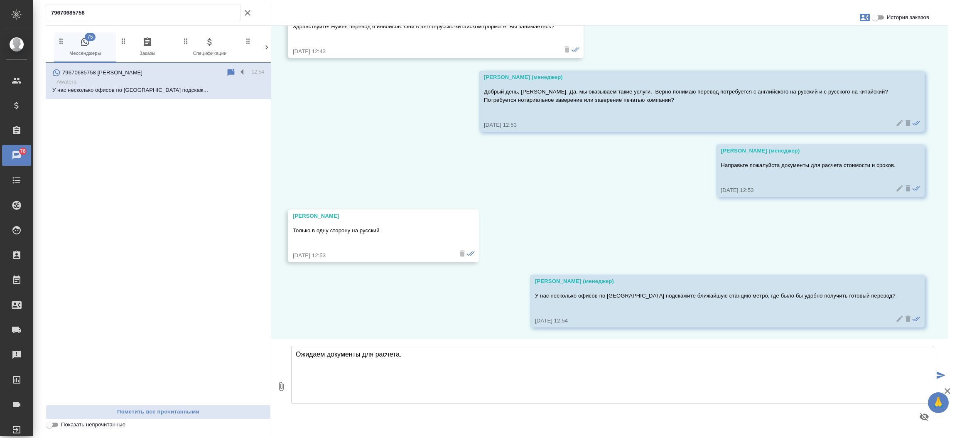
type textarea "Ожидаем документы для расчета."
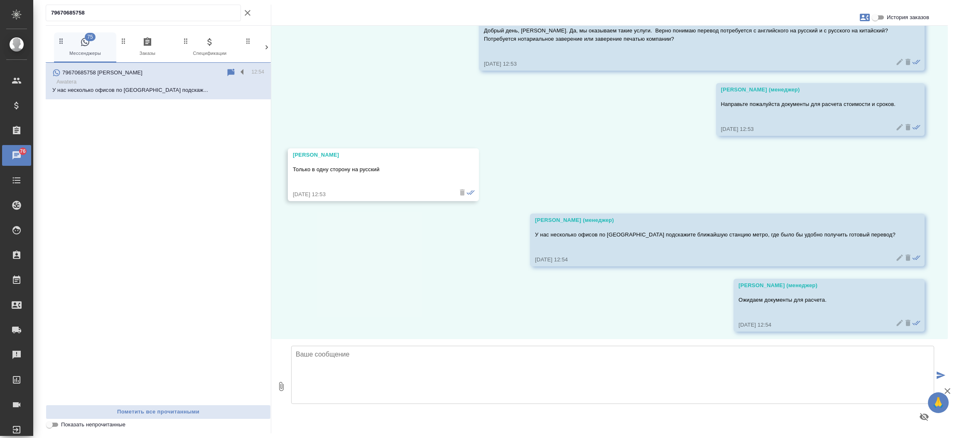
scroll to position [122, 0]
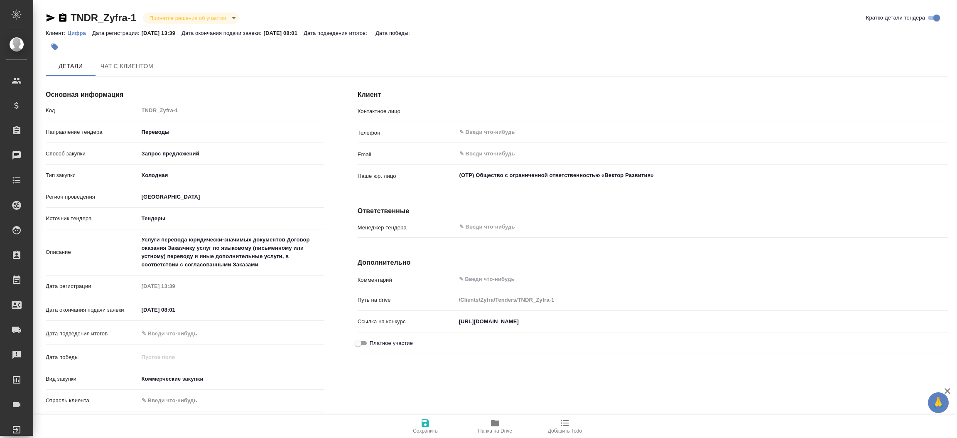
type input "[PERSON_NAME] Вероника"
click at [493, 425] on icon "button" at bounding box center [495, 423] width 8 height 7
drag, startPoint x: 187, startPoint y: 311, endPoint x: 121, endPoint y: 309, distance: 65.3
click at [121, 309] on div "Дата окончания подачи заявки [DATE] 08:01" at bounding box center [185, 310] width 279 height 15
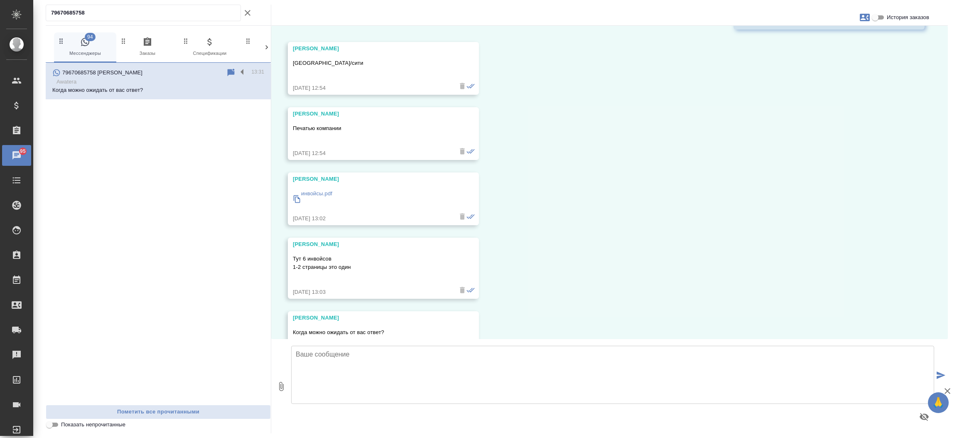
scroll to position [457, 0]
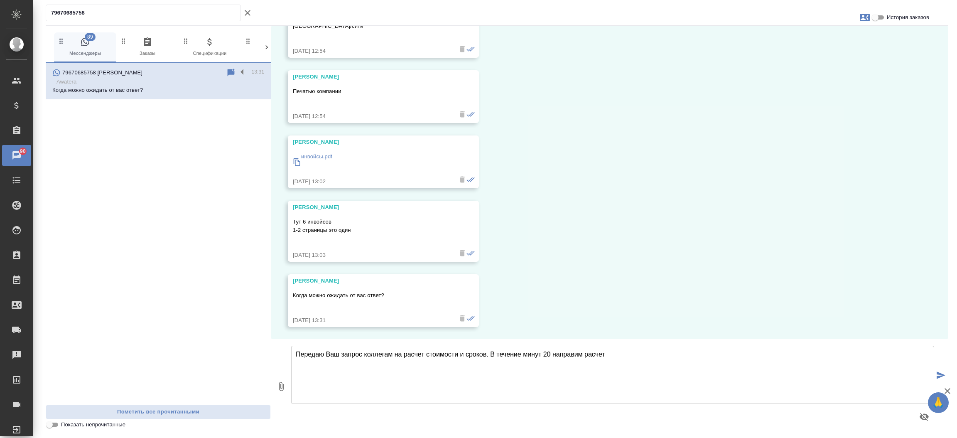
type textarea "Передаю Ваш запрос коллегам на расчет стоимости и сроков. В течение минут 20 на…"
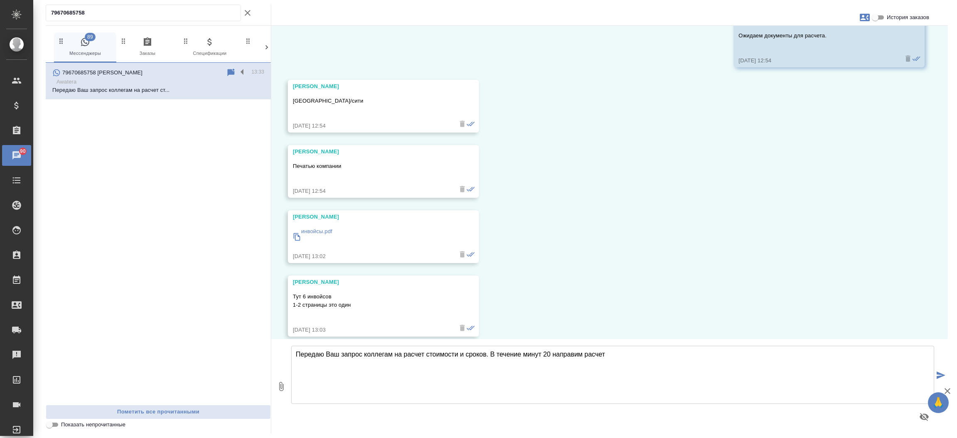
scroll to position [386, 0]
click at [313, 227] on p "инвойсы.pdf" at bounding box center [316, 227] width 31 height 8
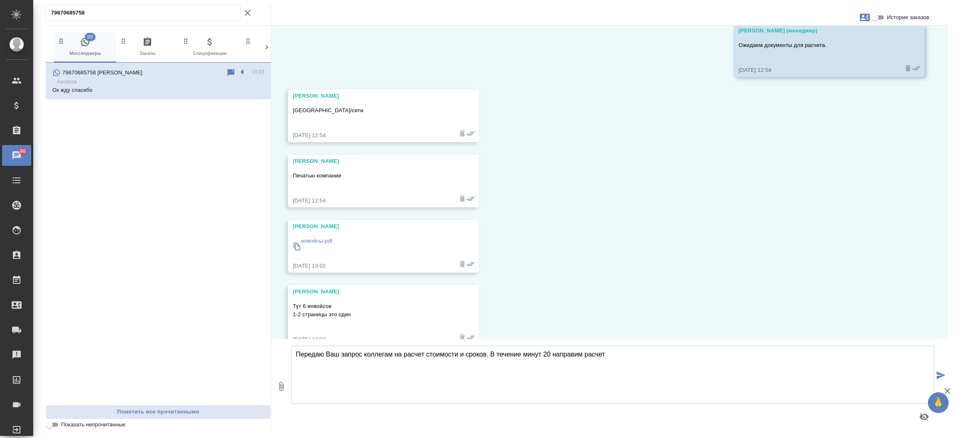
scroll to position [373, 0]
click at [866, 20] on icon "button" at bounding box center [865, 17] width 10 height 7
click at [829, 37] on span "Создать заявку" at bounding box center [828, 40] width 39 height 8
select select "RU"
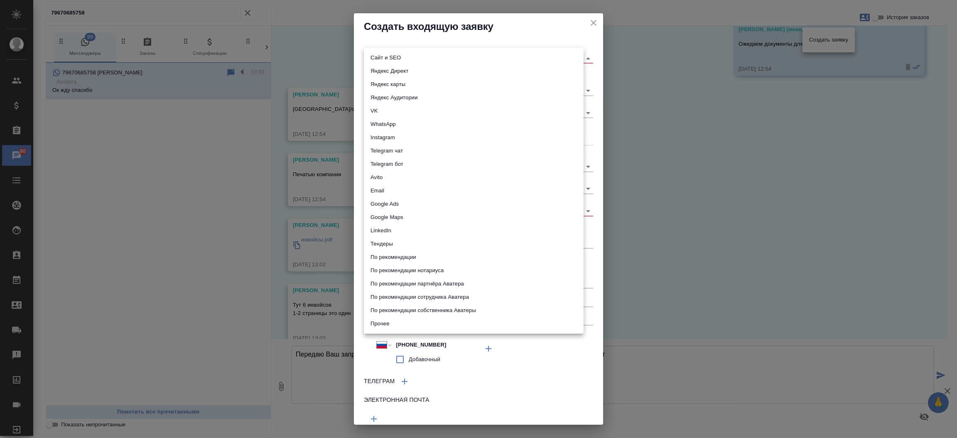
click at [511, 59] on body "🙏 .cls-1 fill:#fff; AWATERA [PERSON_NAME][PERSON_NAME] Спецификации Заказы 90 Ч…" at bounding box center [478, 219] width 957 height 438
click at [511, 59] on li "Сайт и SEO" at bounding box center [474, 57] width 220 height 13
type input "seo"
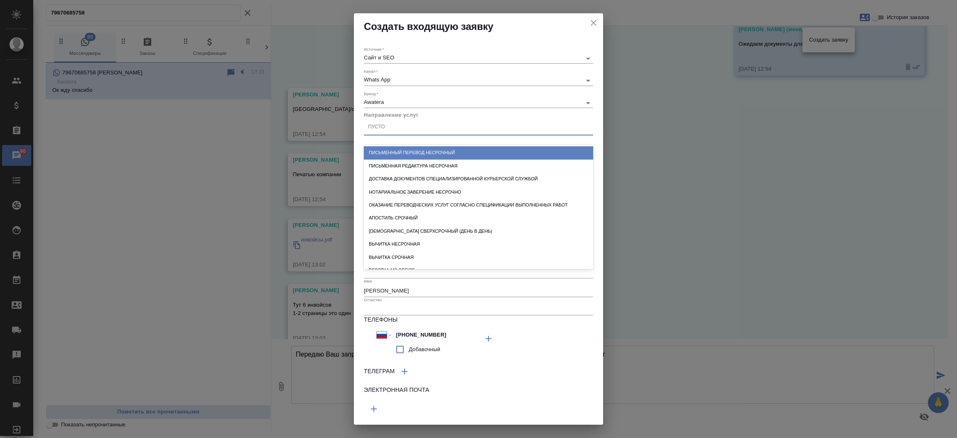
click at [432, 126] on div "Пусто" at bounding box center [478, 127] width 229 height 12
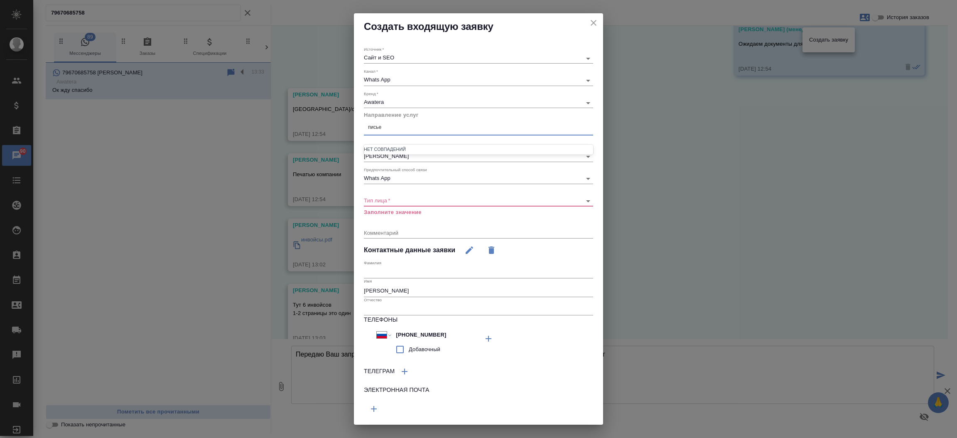
type input "пись"
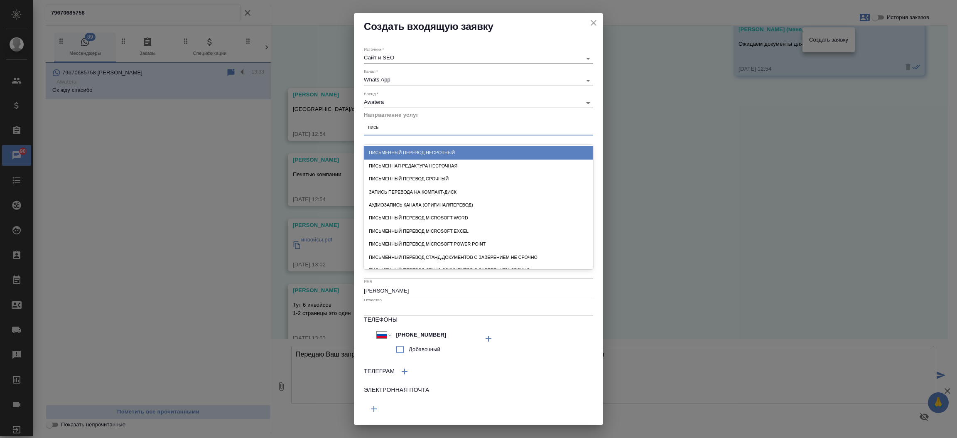
click at [433, 153] on div "Письменный перевод несрочный" at bounding box center [478, 152] width 229 height 13
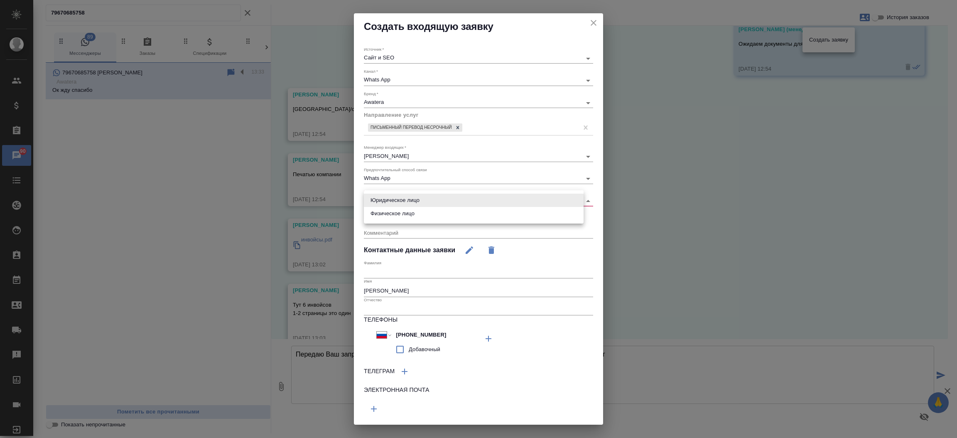
click at [400, 201] on body "🙏 .cls-1 fill:#fff; AWATERA [PERSON_NAME][PERSON_NAME] Спецификации Заказы 90 Ч…" at bounding box center [478, 219] width 957 height 438
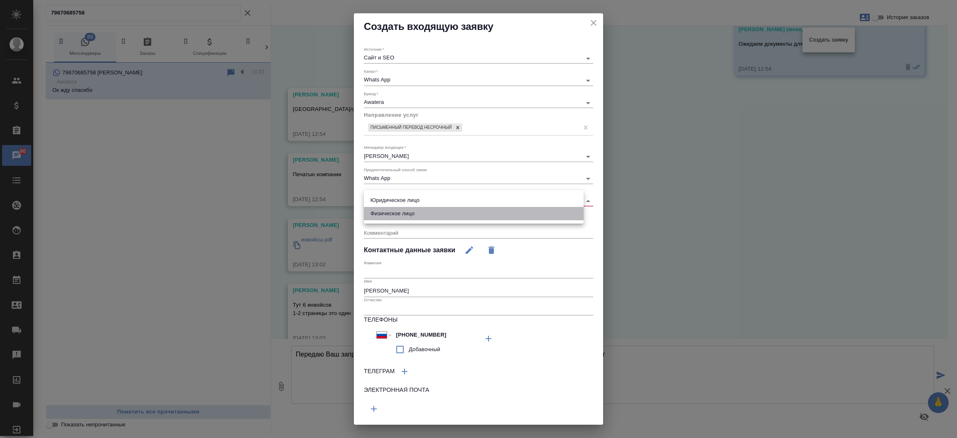
click at [395, 214] on li "Физическое лицо" at bounding box center [474, 213] width 220 height 13
type input "private"
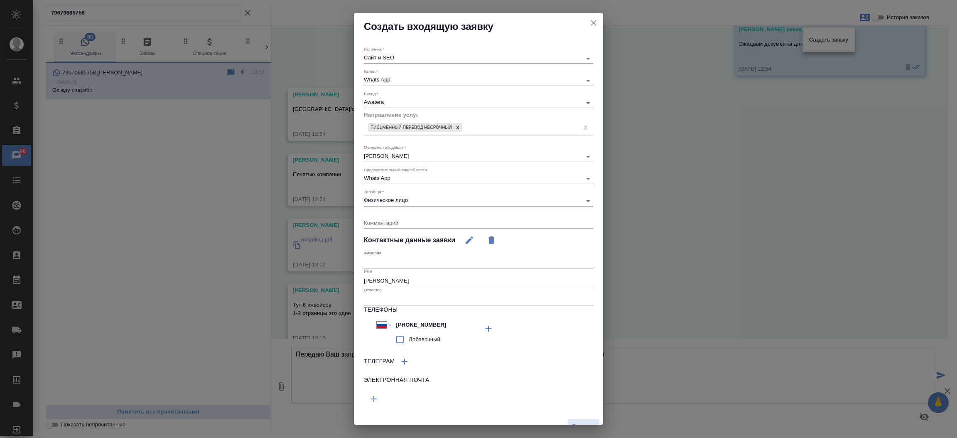
scroll to position [11, 0]
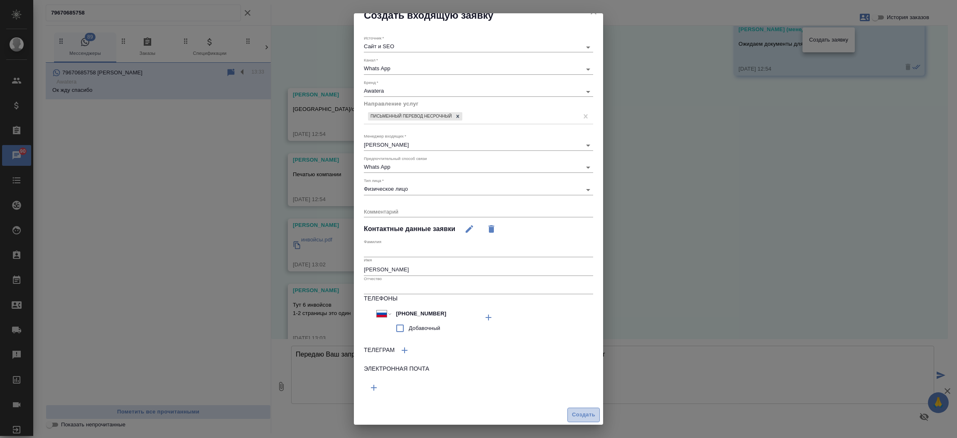
click at [580, 409] on button "Создать" at bounding box center [583, 415] width 32 height 15
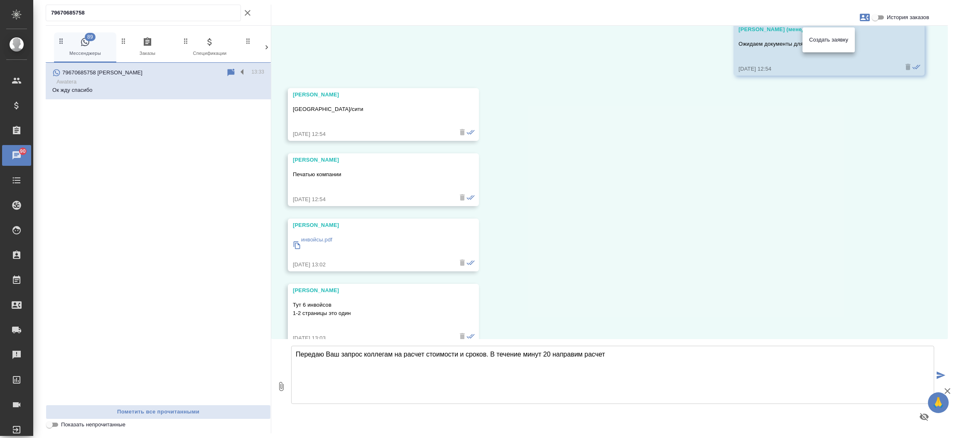
drag, startPoint x: 293, startPoint y: 309, endPoint x: 348, endPoint y: 315, distance: 54.8
click at [348, 315] on div at bounding box center [478, 219] width 957 height 438
drag, startPoint x: 351, startPoint y: 312, endPoint x: 286, endPoint y: 314, distance: 64.9
click at [286, 314] on div "24.09, среда Елизавета Михеева Здравствуйте! Нужен перевод 6 инвойсов. Они в ан…" at bounding box center [609, 182] width 677 height 313
copy p "1-2 страницы это один"
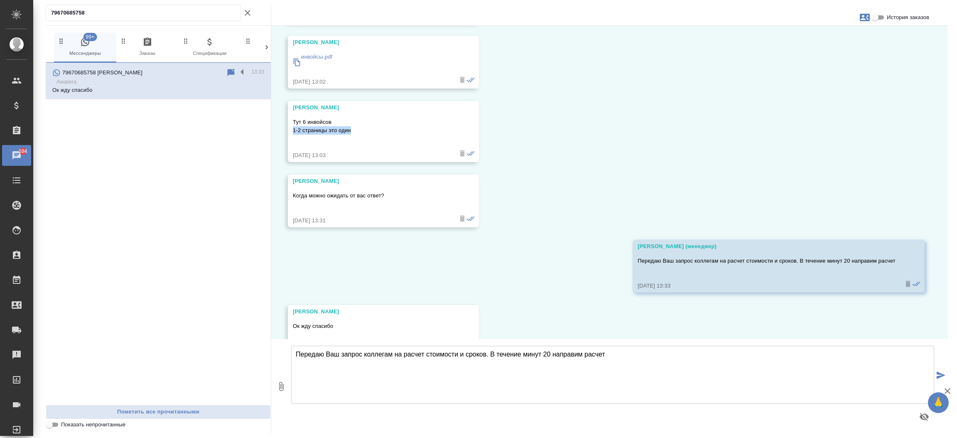
scroll to position [587, 0]
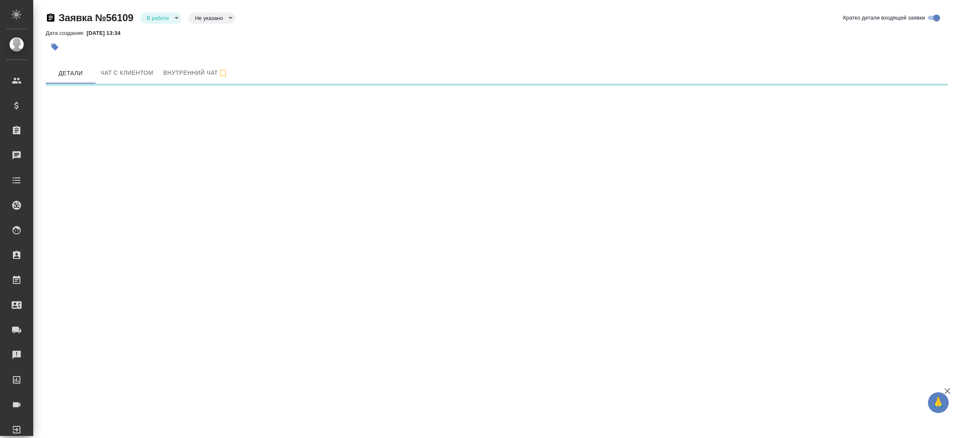
select select "RU"
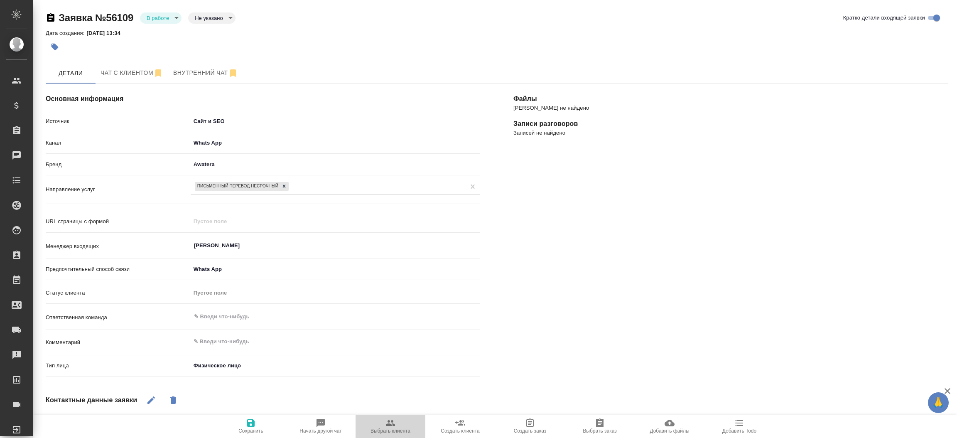
click at [398, 427] on span "Выбрать клиента" at bounding box center [391, 426] width 60 height 16
type textarea "x"
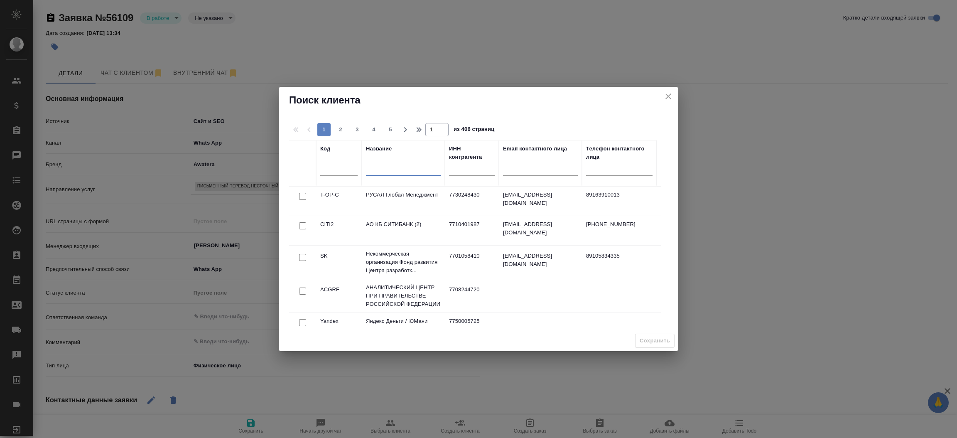
click at [397, 171] on input "text" at bounding box center [403, 170] width 75 height 10
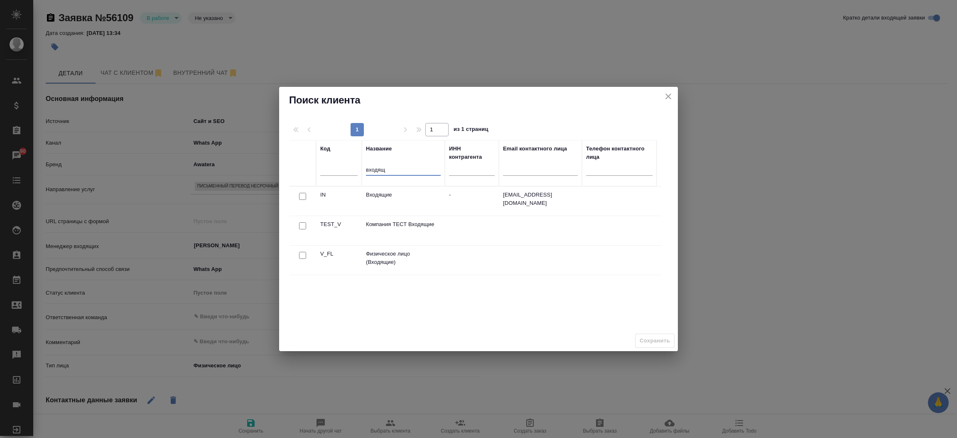
type input "входящ"
click at [301, 254] on input "checkbox" at bounding box center [302, 255] width 7 height 7
checkbox input "true"
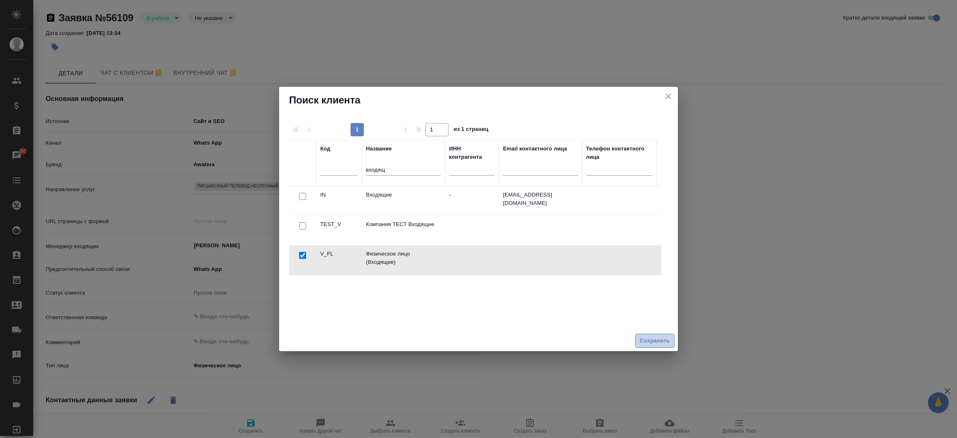
click at [648, 337] on span "Сохранить" at bounding box center [655, 341] width 30 height 10
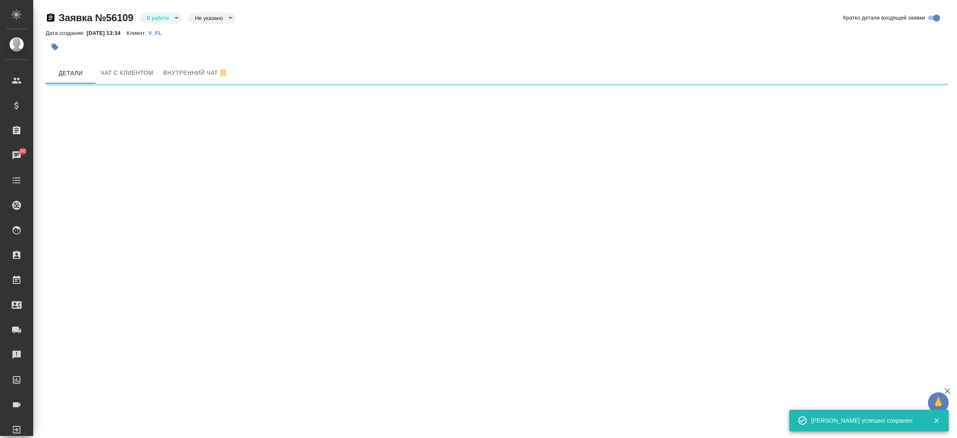
select select "RU"
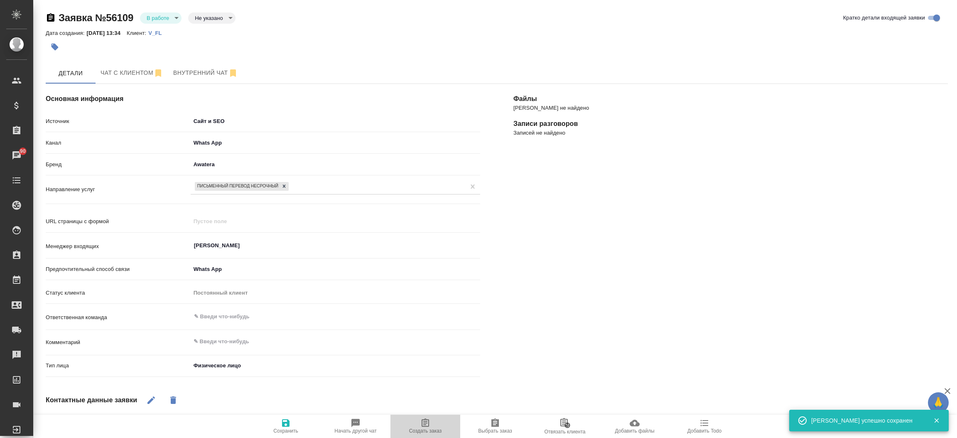
click at [421, 425] on icon "button" at bounding box center [425, 423] width 10 height 10
type textarea "x"
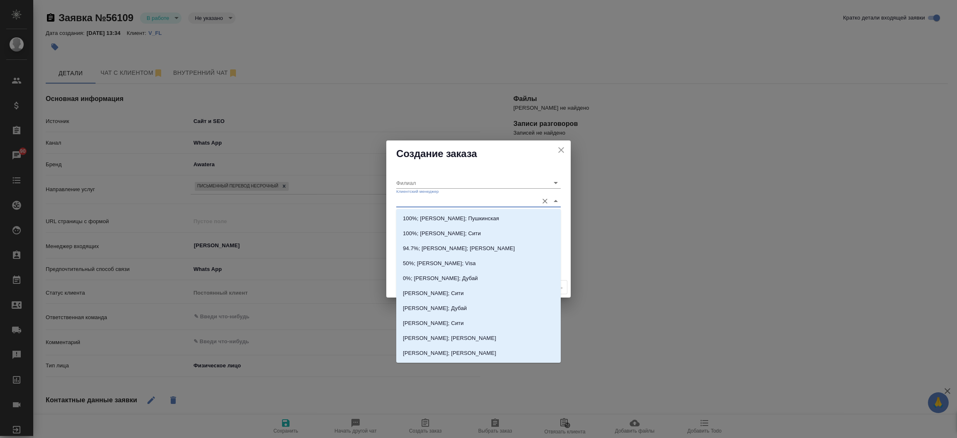
click at [428, 199] on input "Клиентский менеджер" at bounding box center [465, 200] width 138 height 11
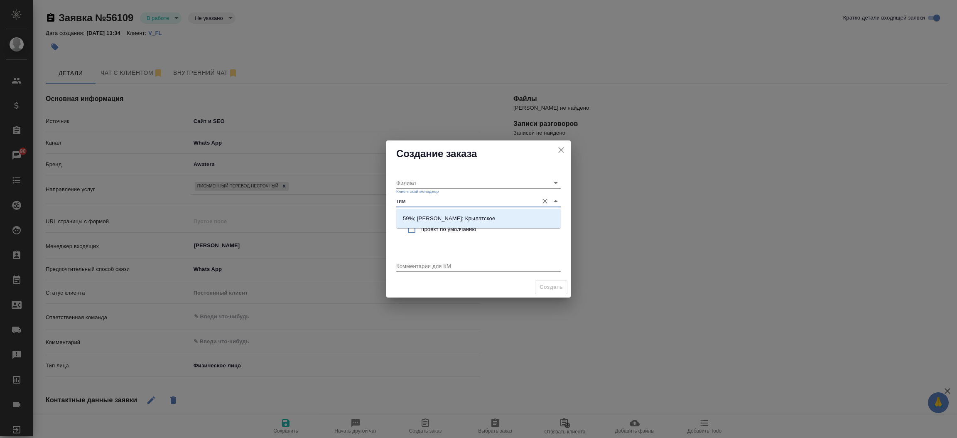
type input "тиму"
click at [427, 215] on p "59%; Касымов Тимур; Крылатское" at bounding box center [449, 218] width 92 height 8
type input "Крылатское"
type input "59%; Касымов Тимур; Крылатское"
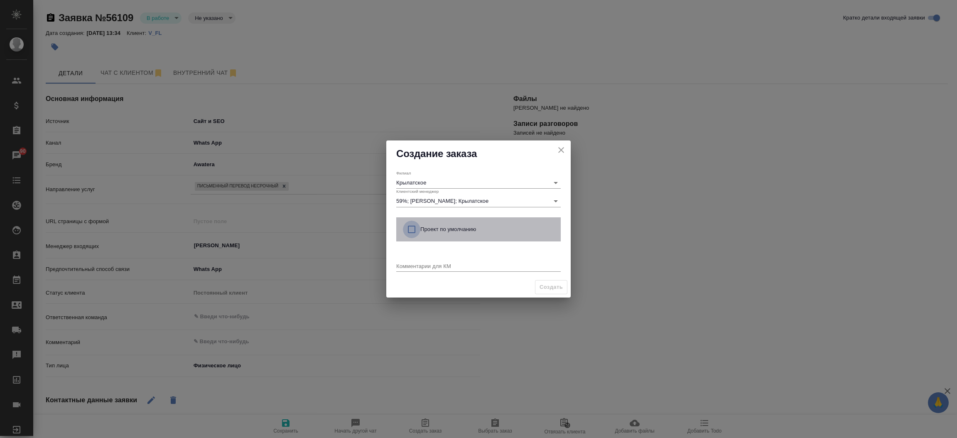
click at [410, 227] on input "checkbox" at bounding box center [411, 229] width 17 height 17
checkbox input "true"
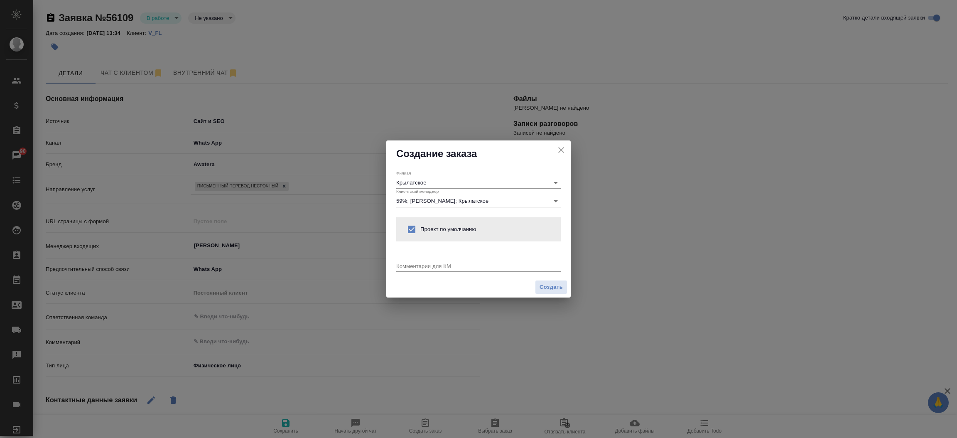
click at [413, 270] on div "x" at bounding box center [478, 266] width 165 height 10
type textarea "от КВ: на русс и зпк, файл из 6 инвойсов"
type textarea "x"
paste textarea "1-2 страницы это один"
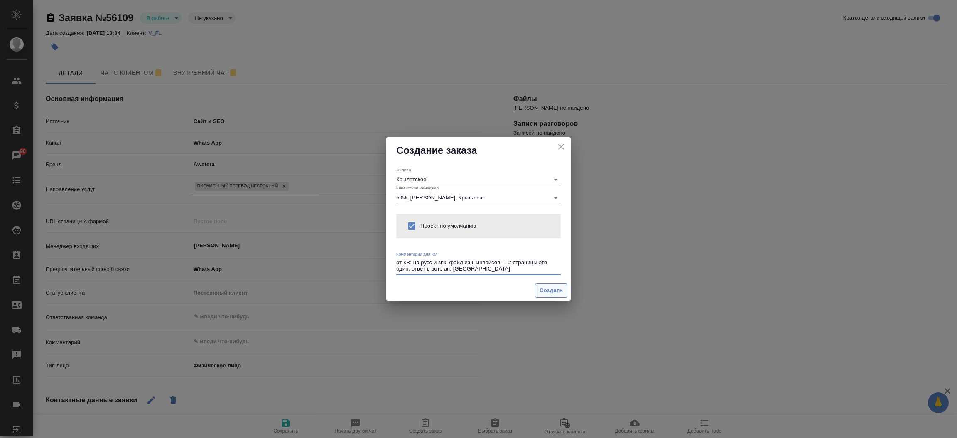
type textarea "от КВ: на русс и зпк, файл из 6 инвойсов. 1-2 страницы это один. ответ в вотс а…"
click at [555, 292] on span "Создать" at bounding box center [551, 291] width 23 height 10
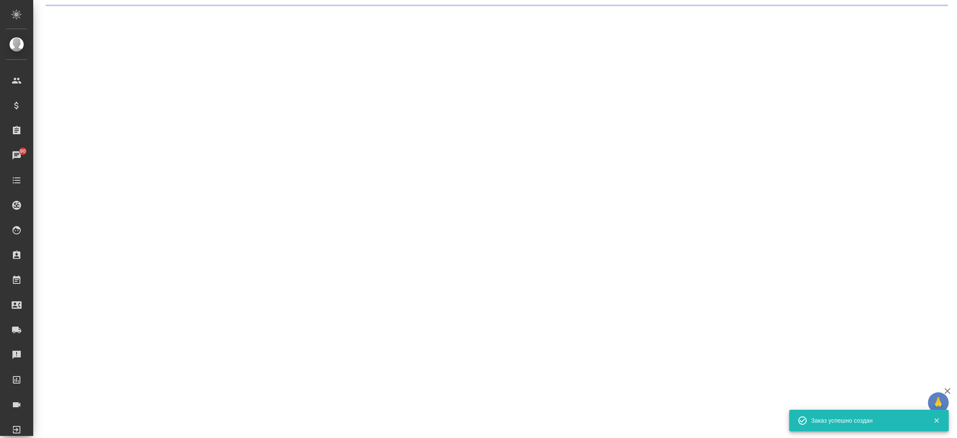
select select "RU"
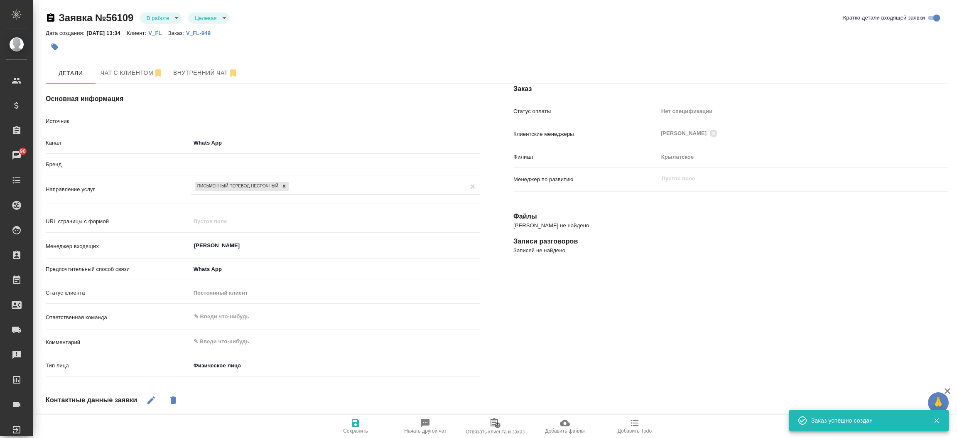
type textarea "x"
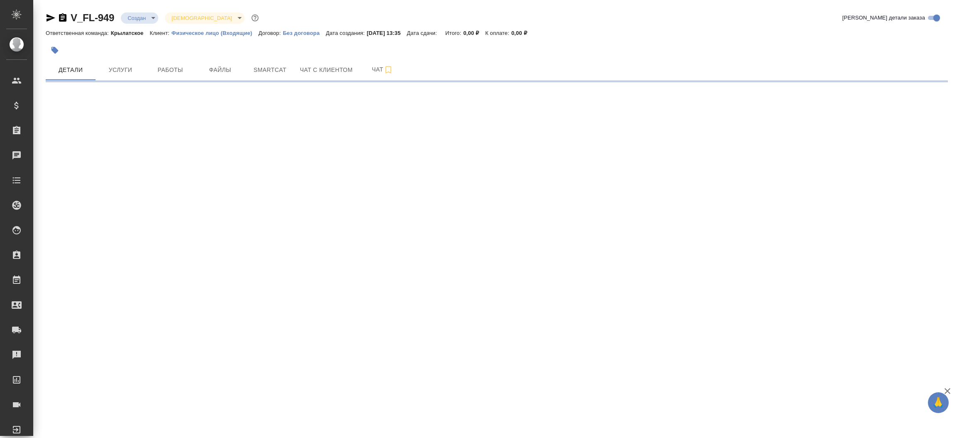
select select "RU"
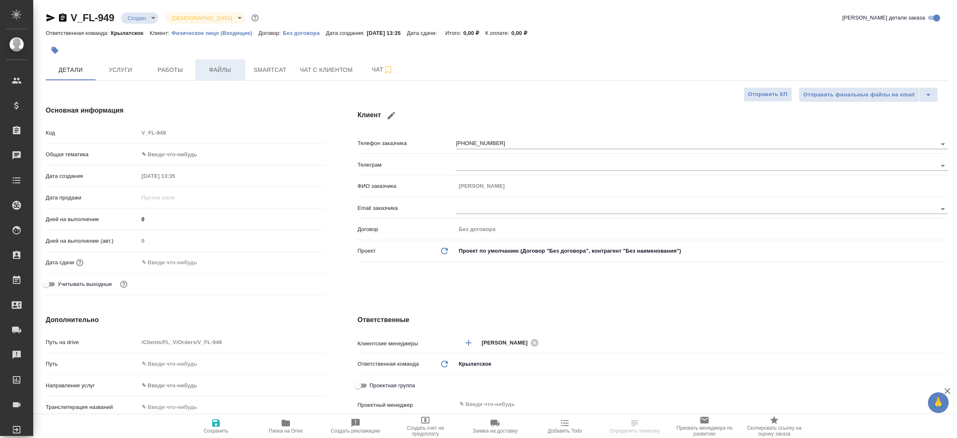
type textarea "x"
click at [223, 76] on button "Файлы" at bounding box center [220, 69] width 50 height 21
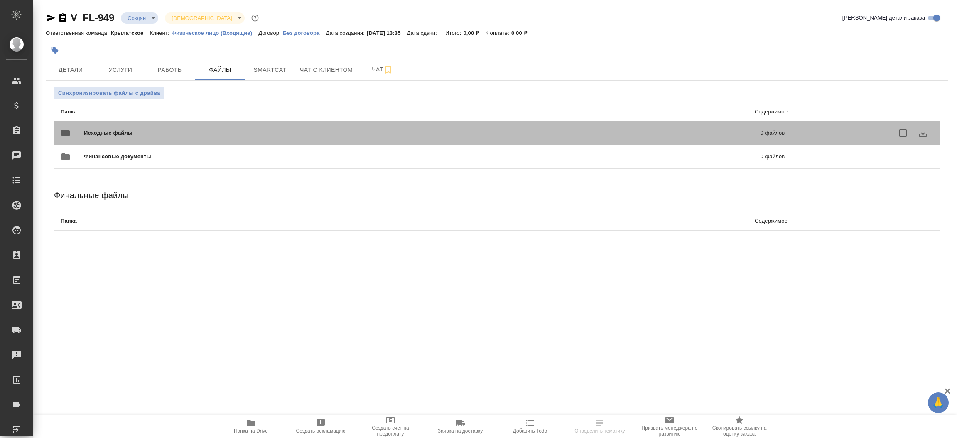
click at [162, 129] on span "Исходные файлы" at bounding box center [265, 133] width 363 height 8
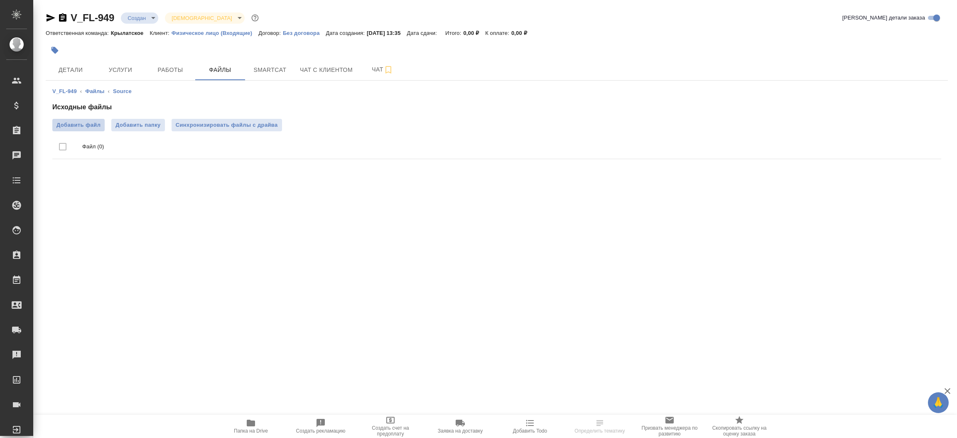
click at [73, 124] on span "Добавить файл" at bounding box center [78, 125] width 44 height 8
click at [0, 0] on input "Добавить файл" at bounding box center [0, 0] width 0 height 0
click at [71, 76] on button "Детали" at bounding box center [71, 69] width 50 height 21
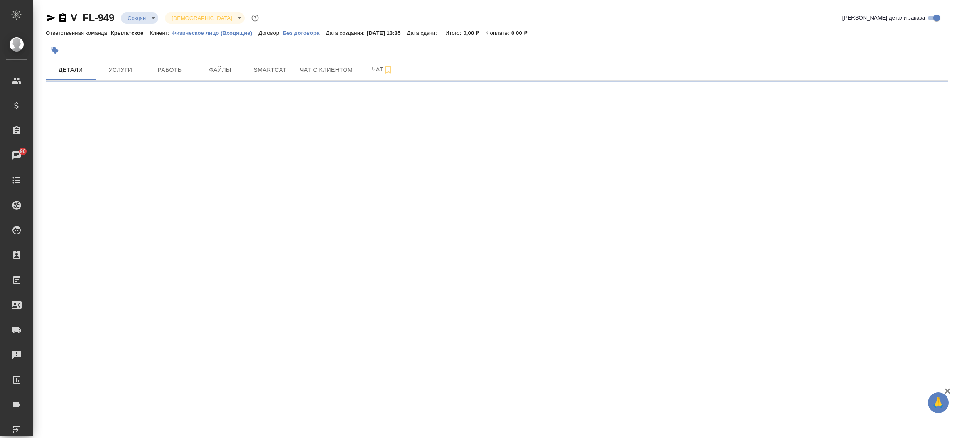
select select "RU"
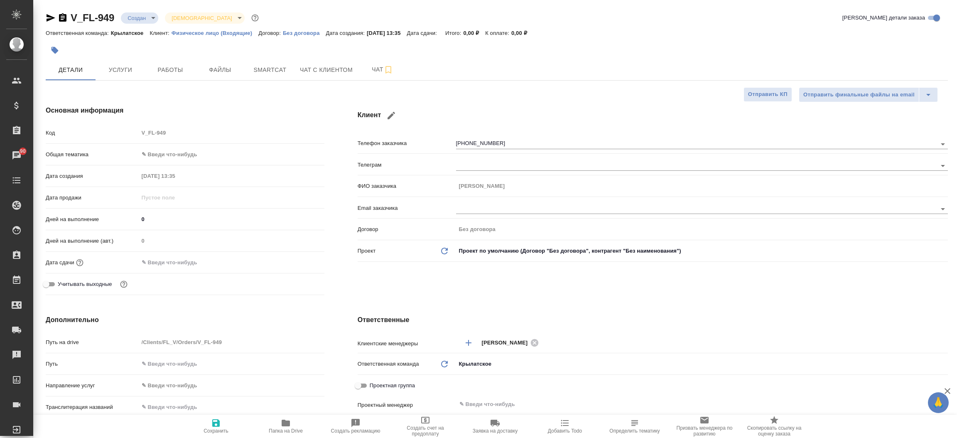
type textarea "x"
click at [49, 22] on icon "button" at bounding box center [51, 18] width 10 height 10
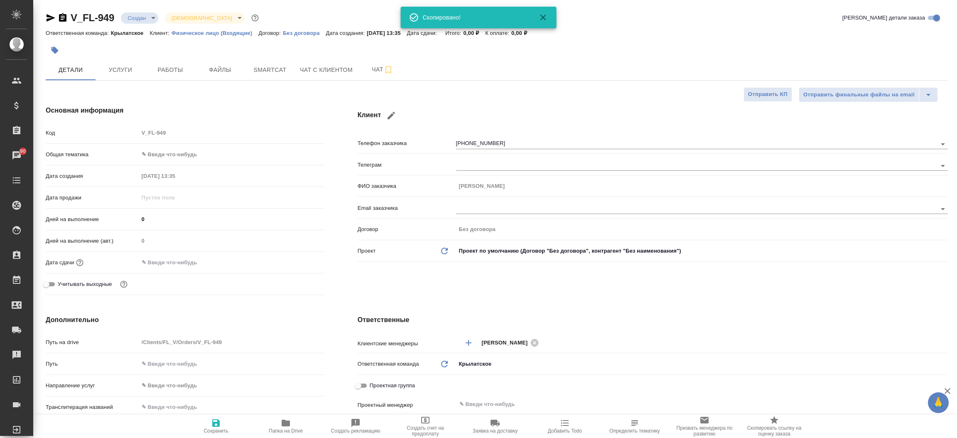
type textarea "x"
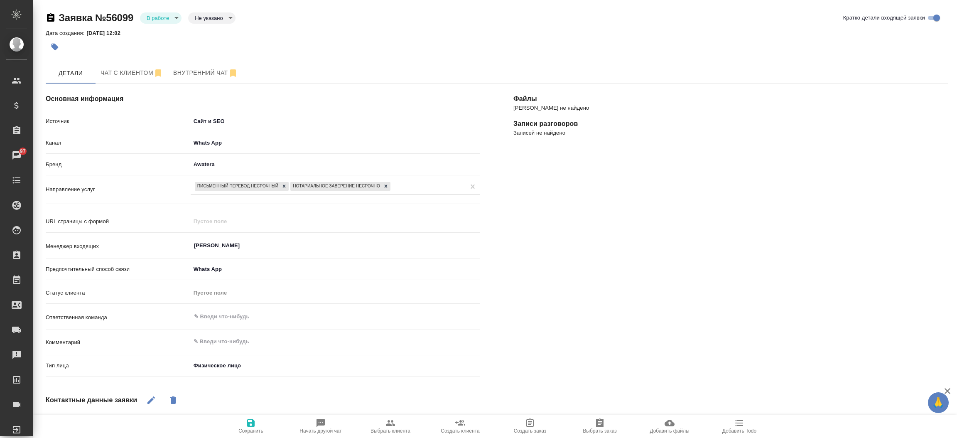
select select "RU"
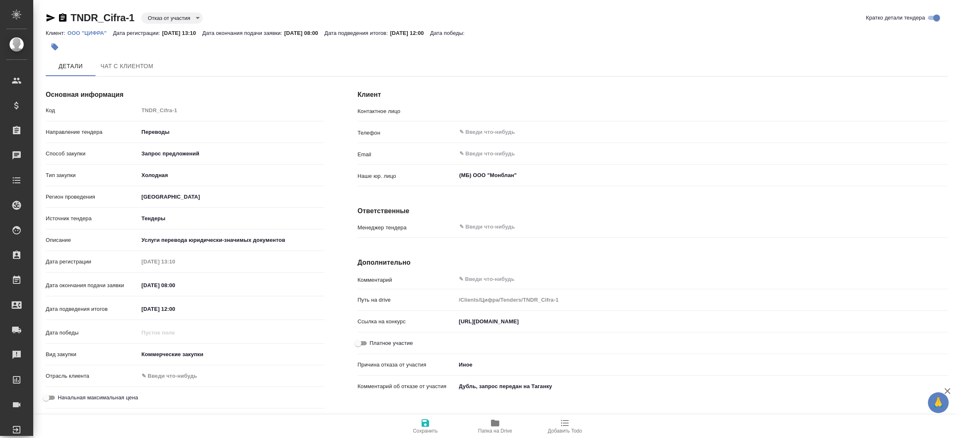
type input "[PERSON_NAME] Вероника"
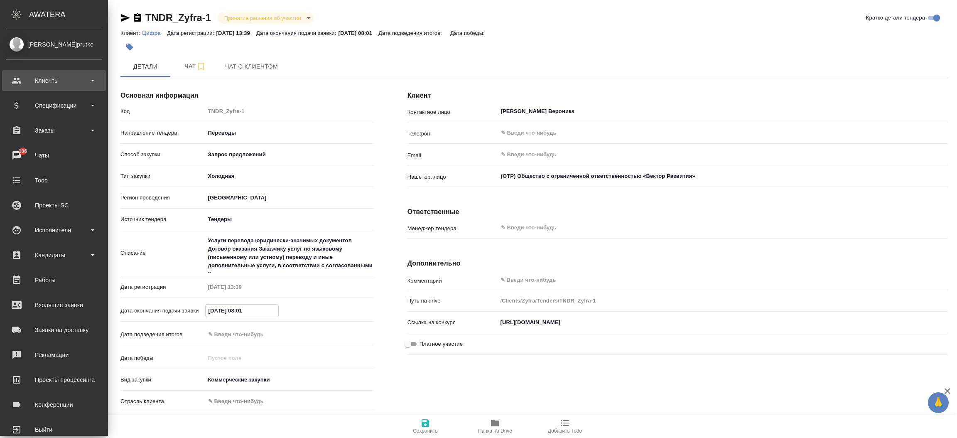
click at [68, 81] on div "Клиенты" at bounding box center [54, 80] width 96 height 12
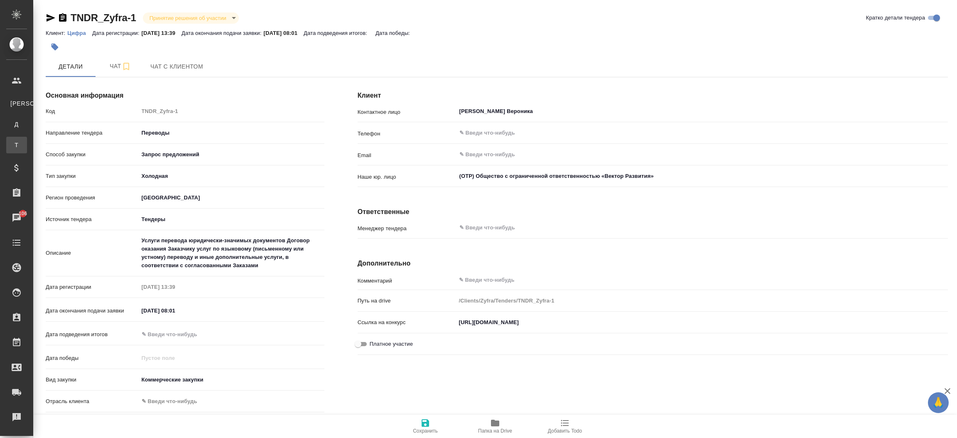
click at [51, 146] on div ".cls-1 fill:#fff; AWATERA [PERSON_NAME][PERSON_NAME] К Клиенты Д Договоры Т Тен…" at bounding box center [478, 219] width 957 height 438
click at [51, 146] on div "Основная информация Код TNDR_Zyfra-1 Направление тендера Переводы translations …" at bounding box center [185, 260] width 312 height 386
click at [51, 146] on div "Направление тендера Переводы translations" at bounding box center [185, 136] width 279 height 22
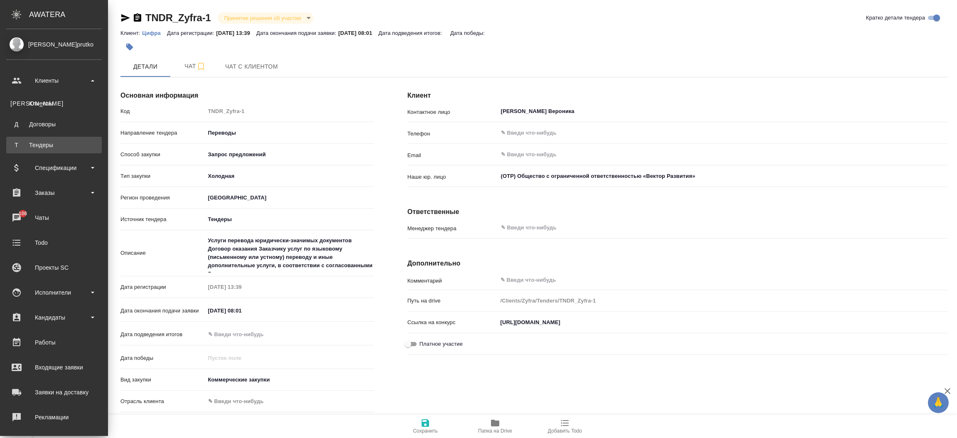
click at [32, 147] on div "Тендеры" at bounding box center [53, 145] width 87 height 8
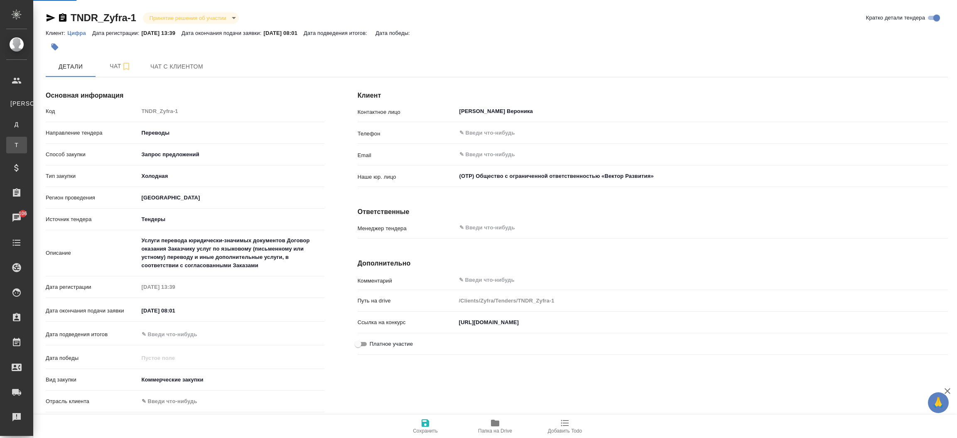
click at [12, 147] on div "Тендеры" at bounding box center [6, 145] width 12 height 8
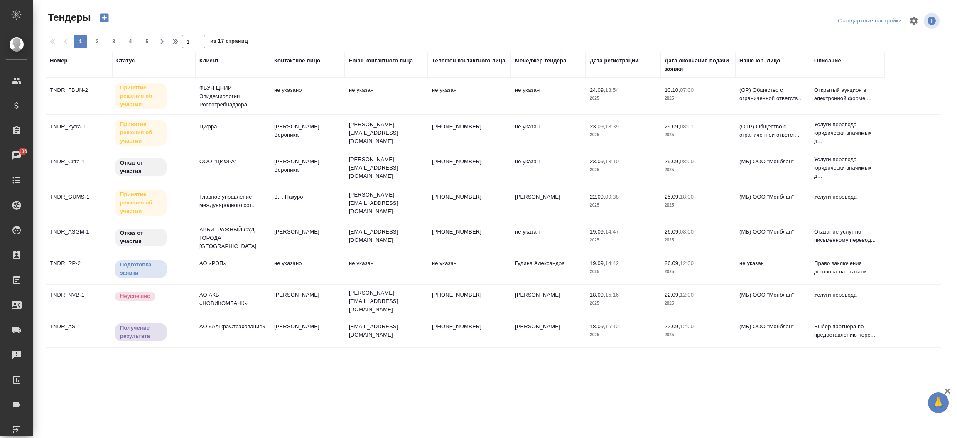
click at [544, 59] on div "Менеджер тендера" at bounding box center [541, 60] width 52 height 8
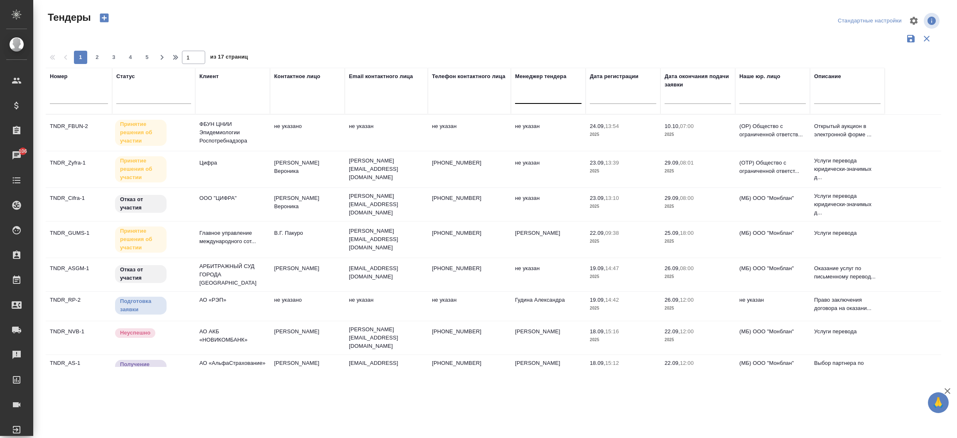
click at [532, 94] on div at bounding box center [548, 95] width 66 height 12
type input "моси"
click at [539, 120] on div "[PERSON_NAME]" at bounding box center [577, 122] width 125 height 15
